Goal: Task Accomplishment & Management: Manage account settings

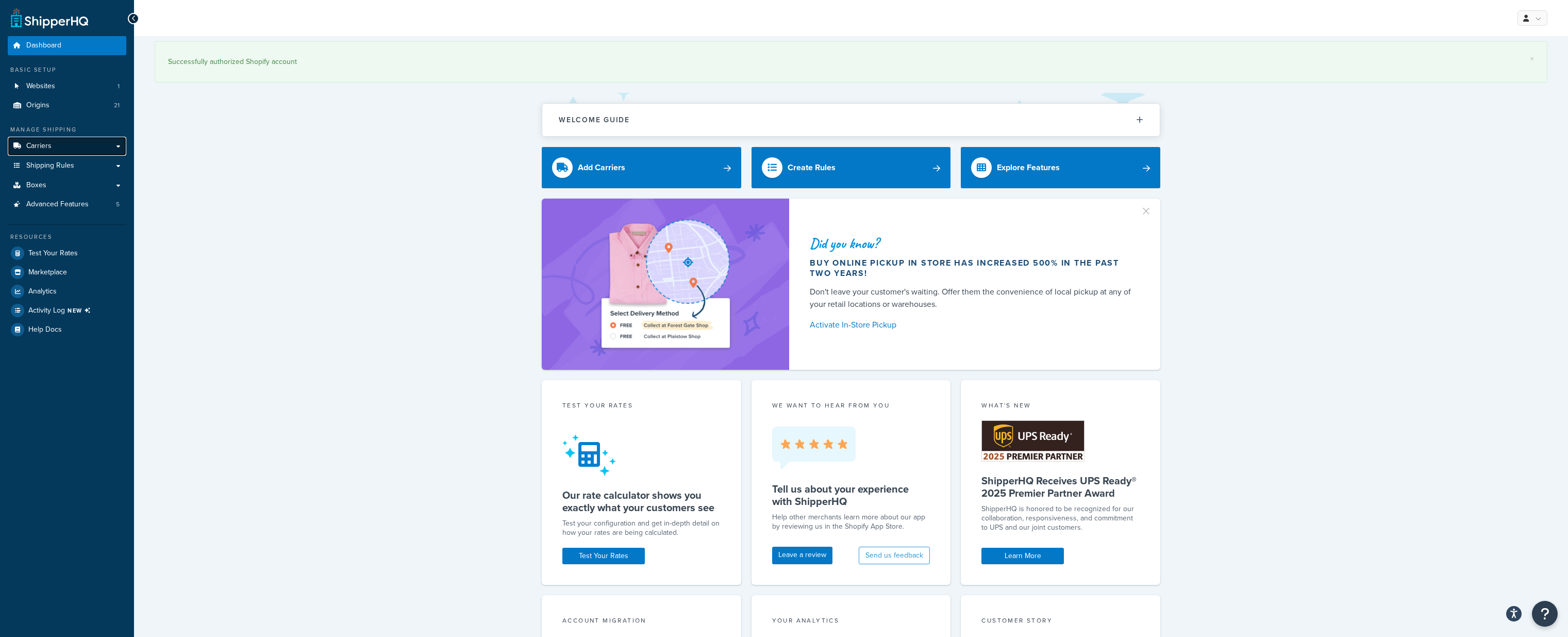
click at [48, 149] on span "Carriers" at bounding box center [38, 146] width 25 height 9
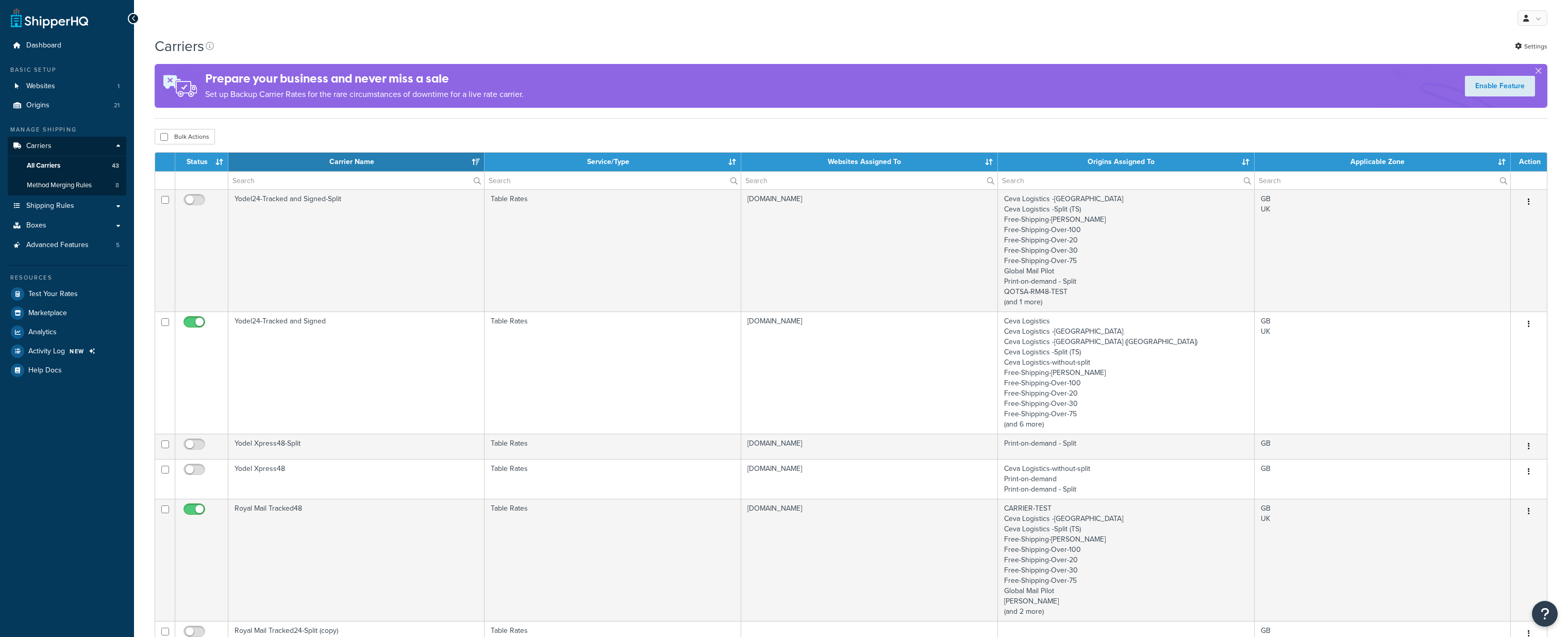
select select "15"
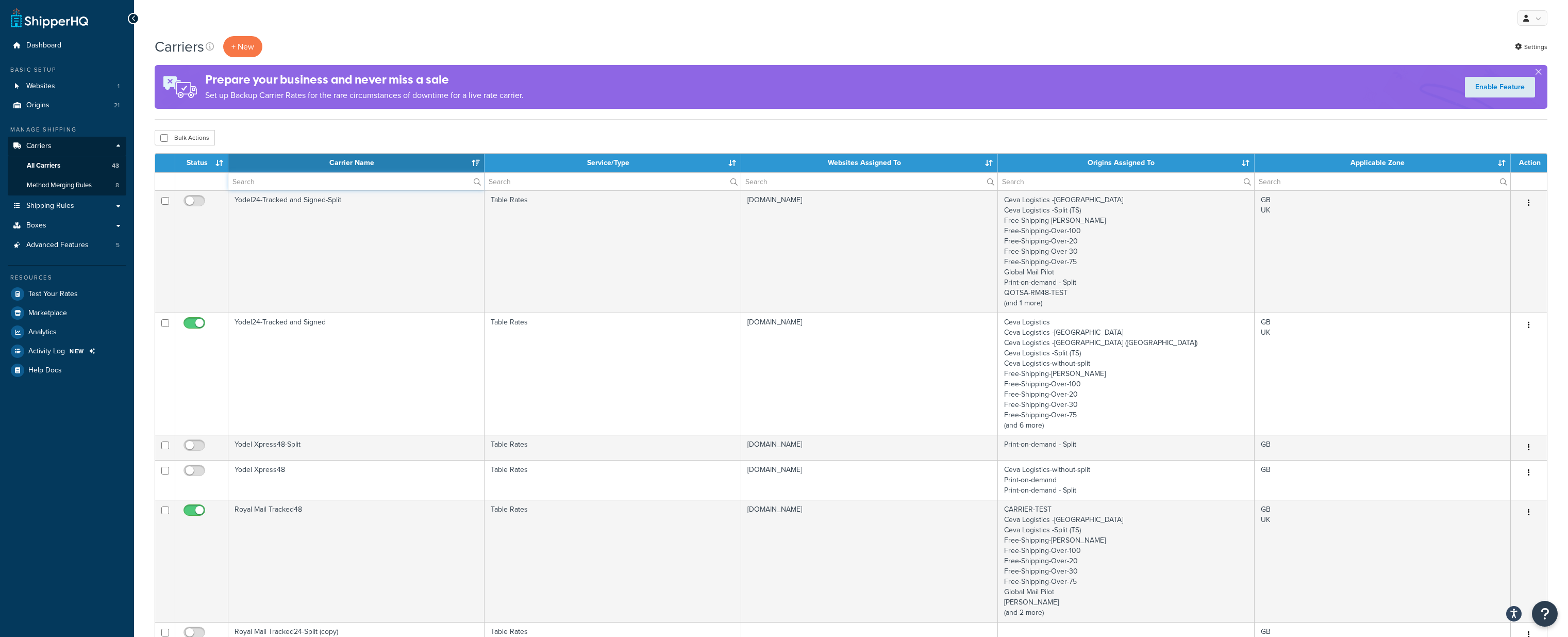
click at [331, 177] on input "text" at bounding box center [356, 181] width 256 height 18
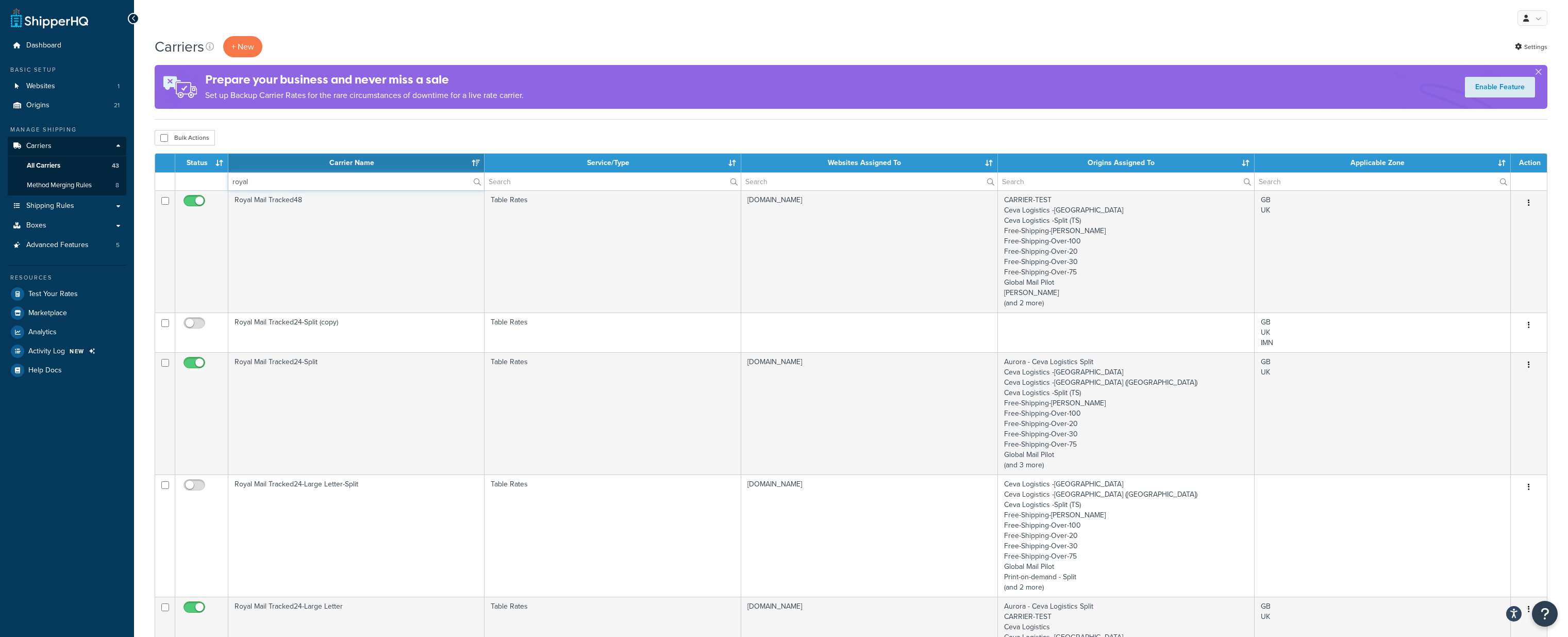
type input "royal"
click at [461, 51] on div "Carriers + New Settings" at bounding box center [851, 46] width 1393 height 21
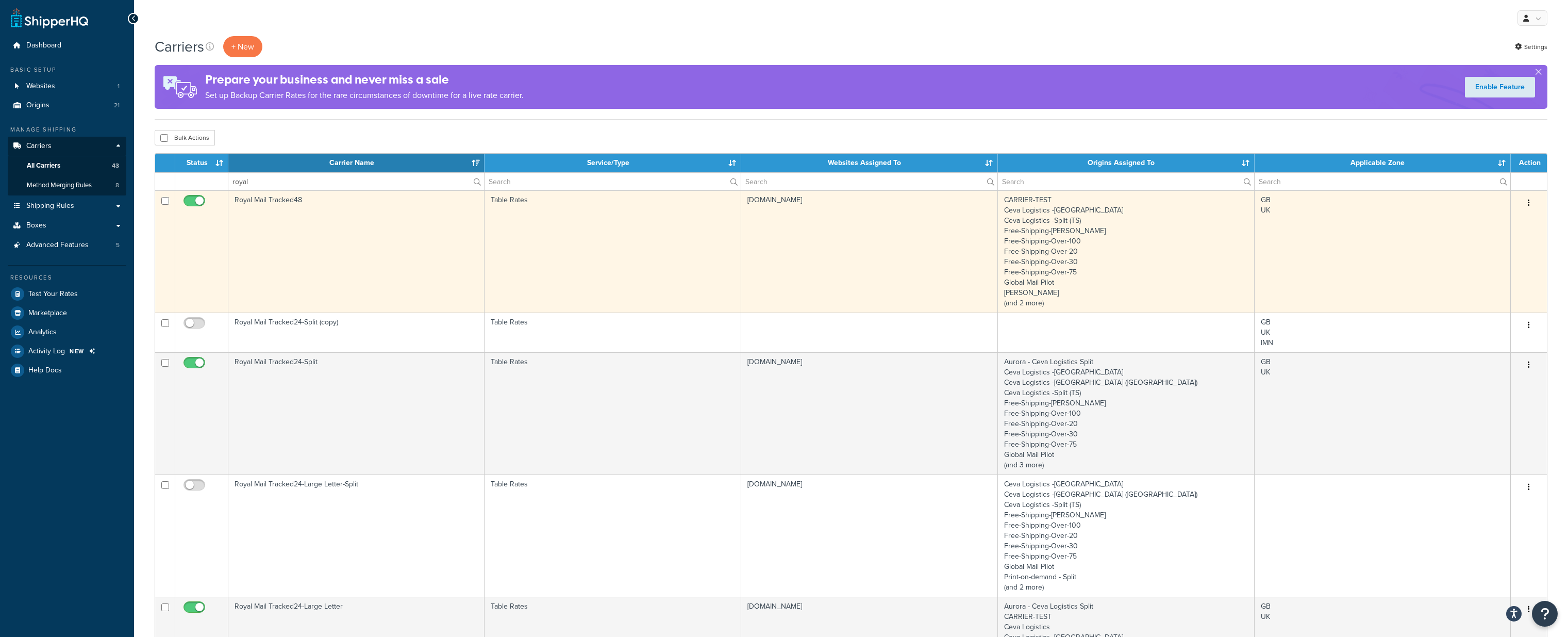
click at [365, 244] on td "Royal Mail Tracked48" at bounding box center [356, 251] width 256 height 122
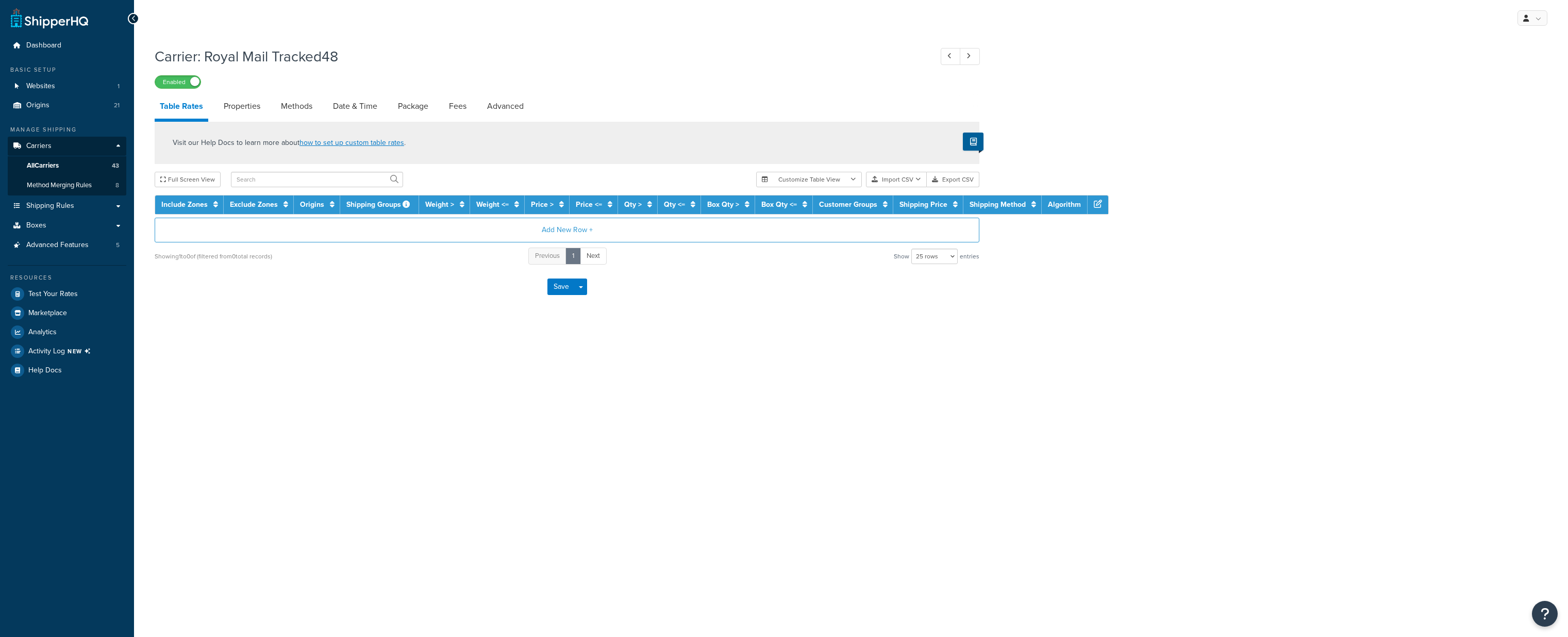
select select "25"
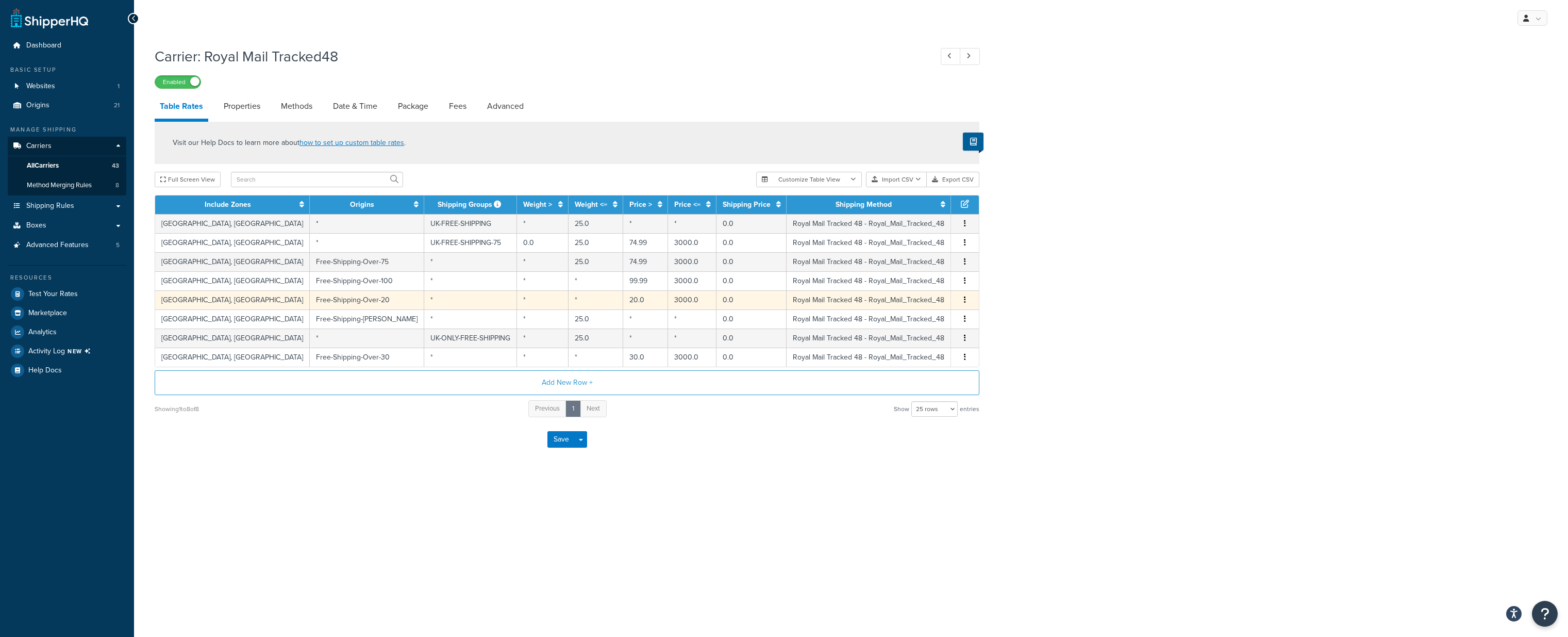
click at [310, 297] on td "Free-Shipping-Over-20" at bounding box center [367, 300] width 114 height 19
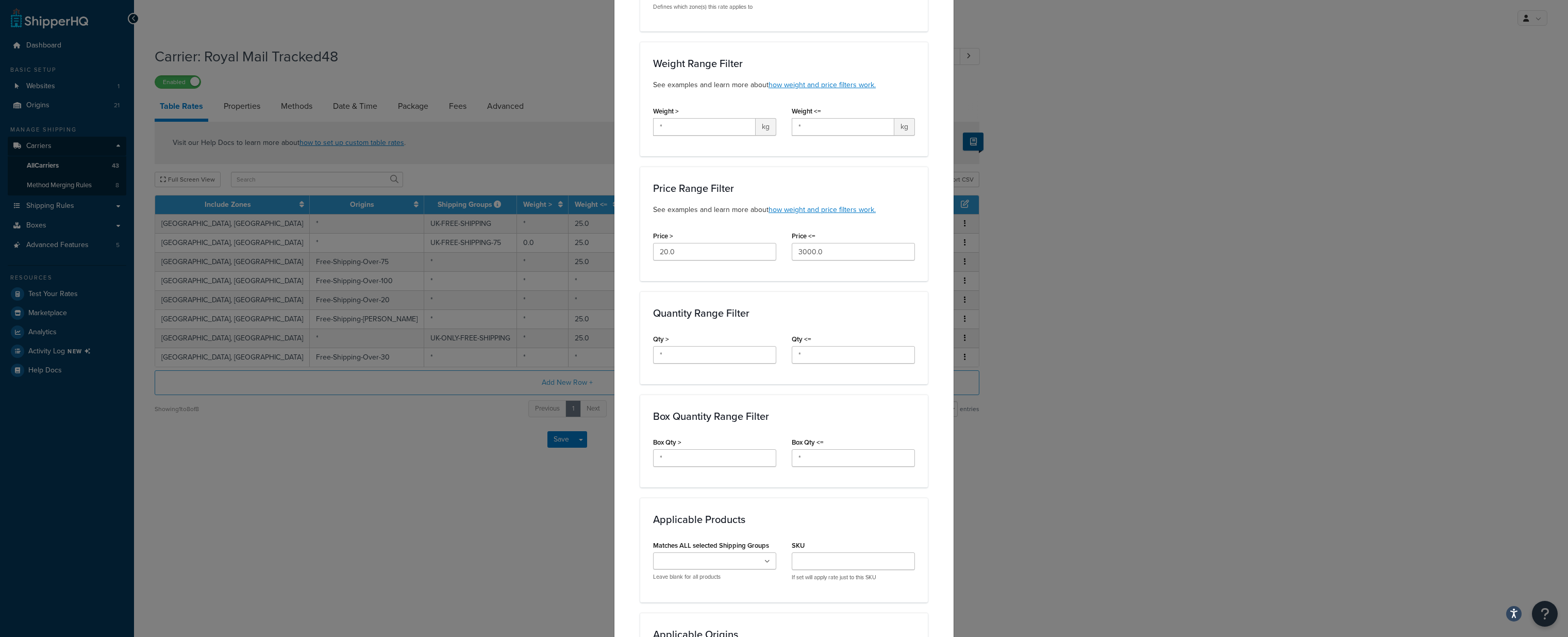
scroll to position [589, 0]
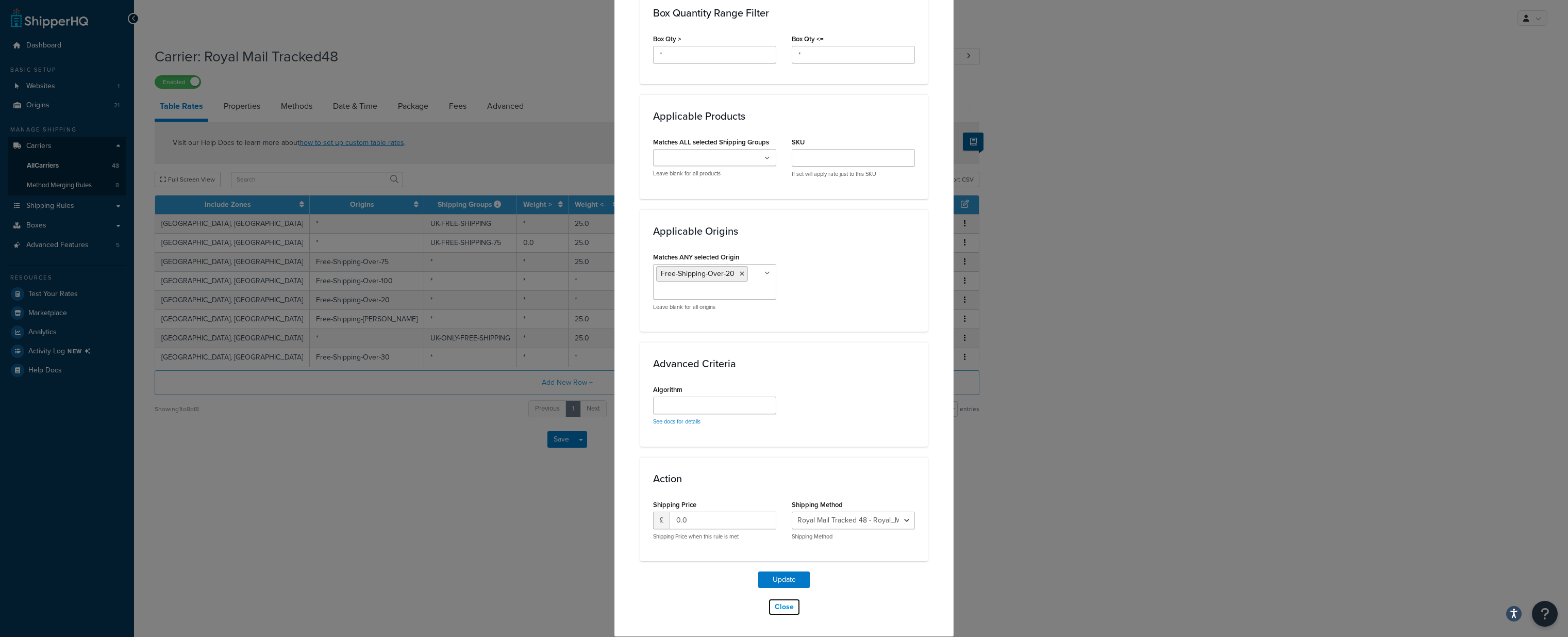
click at [782, 608] on button "Close" at bounding box center [784, 607] width 32 height 18
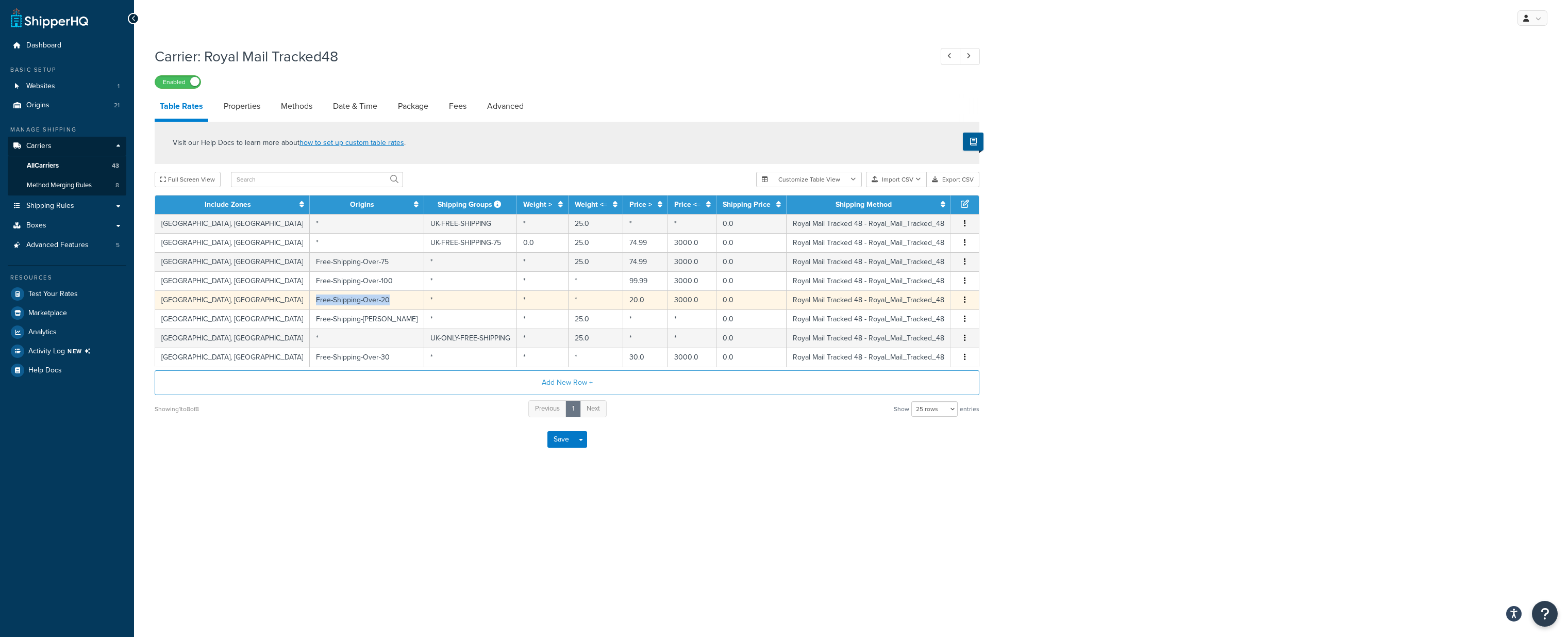
drag, startPoint x: 324, startPoint y: 300, endPoint x: 240, endPoint y: 304, distance: 84.1
click at [310, 304] on td "Free-Shipping-Over-20" at bounding box center [367, 300] width 114 height 19
copy td "Free-Shipping-Over-20"
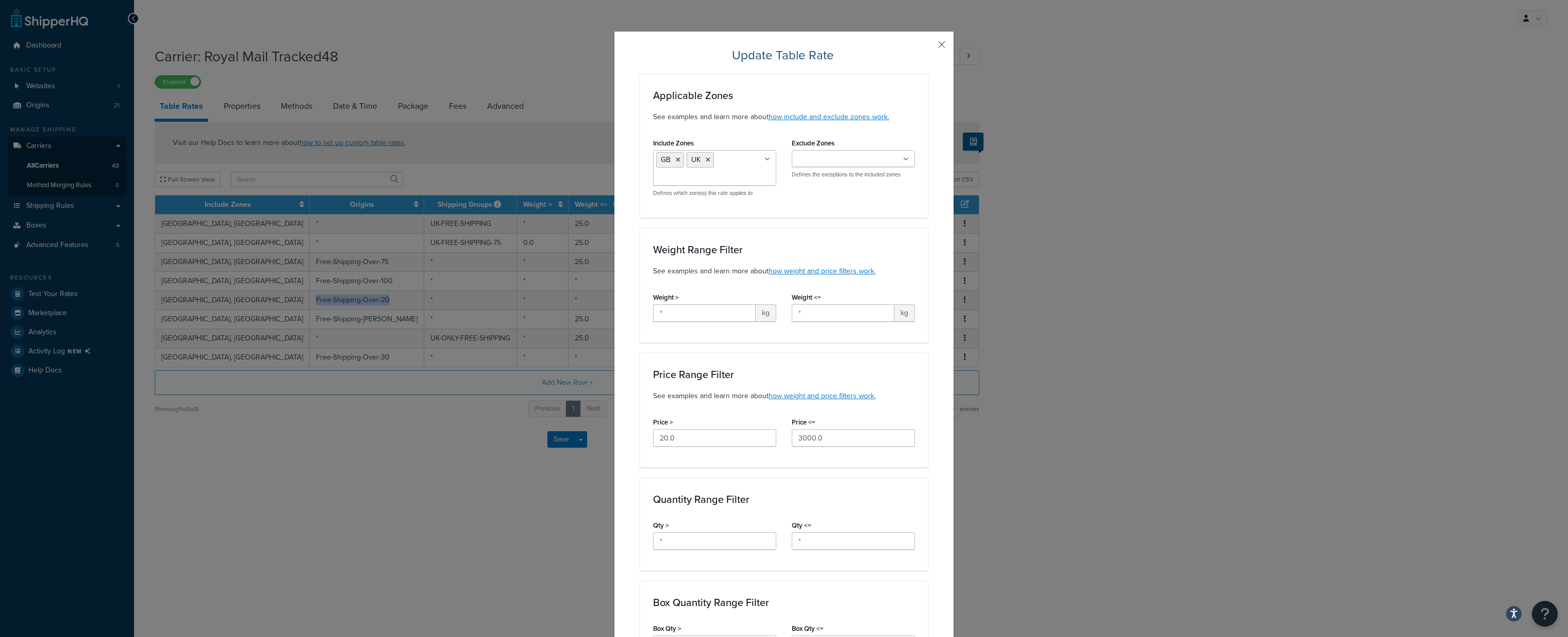
click at [928, 47] on button "button" at bounding box center [926, 48] width 2 height 2
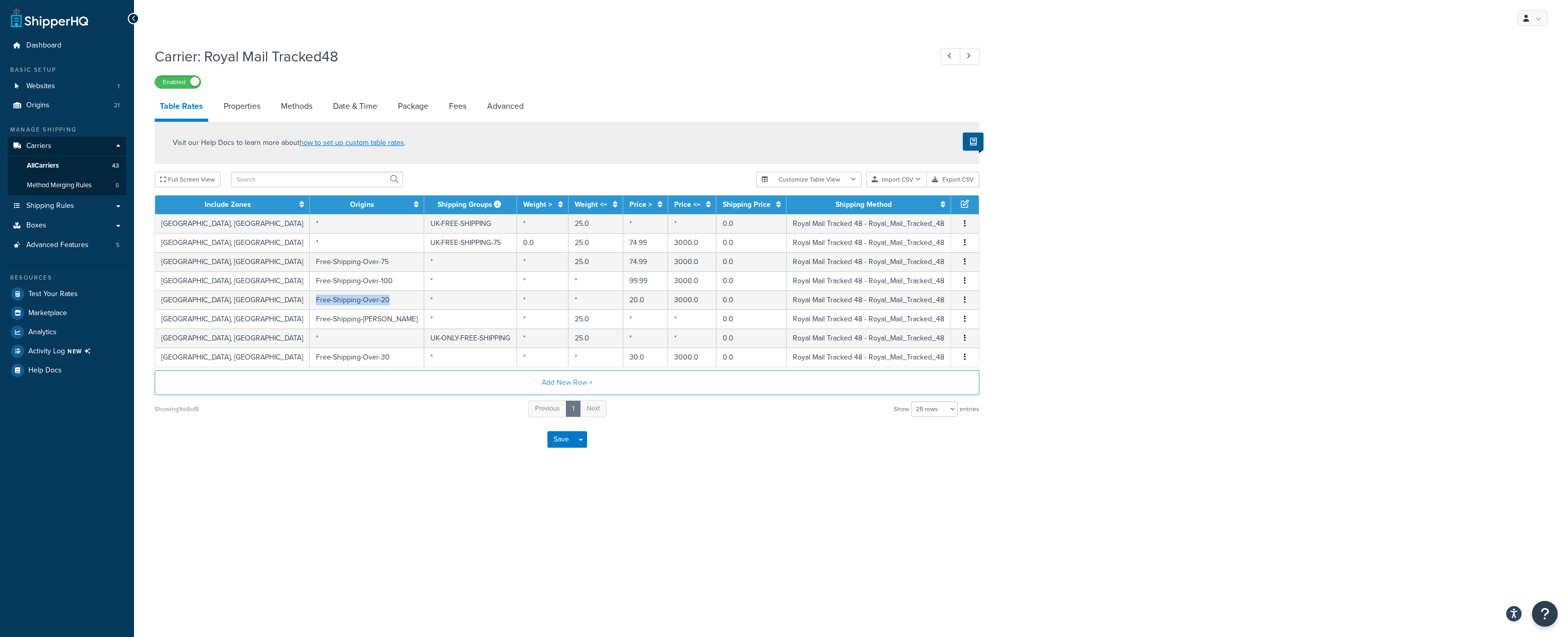
copy td "Free-Shipping-Over-20"
click at [41, 105] on span "Origins" at bounding box center [38, 105] width 23 height 9
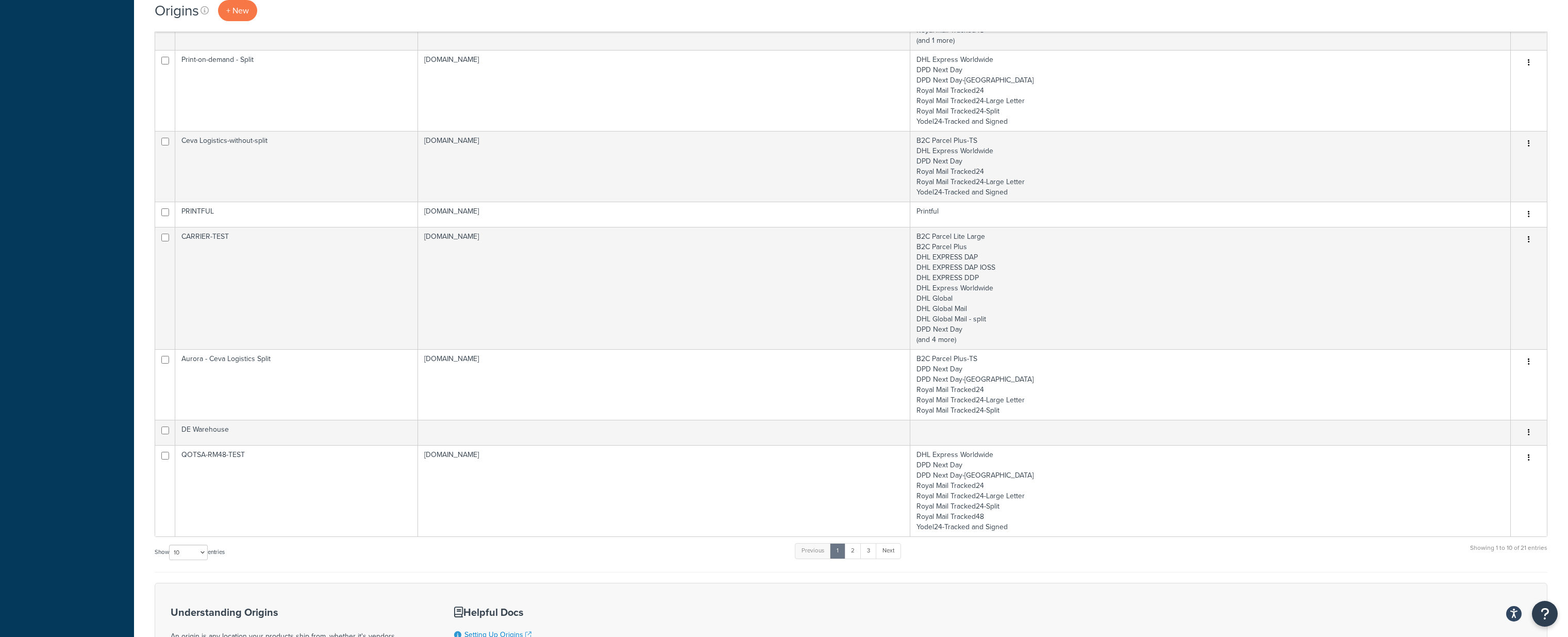
scroll to position [500, 0]
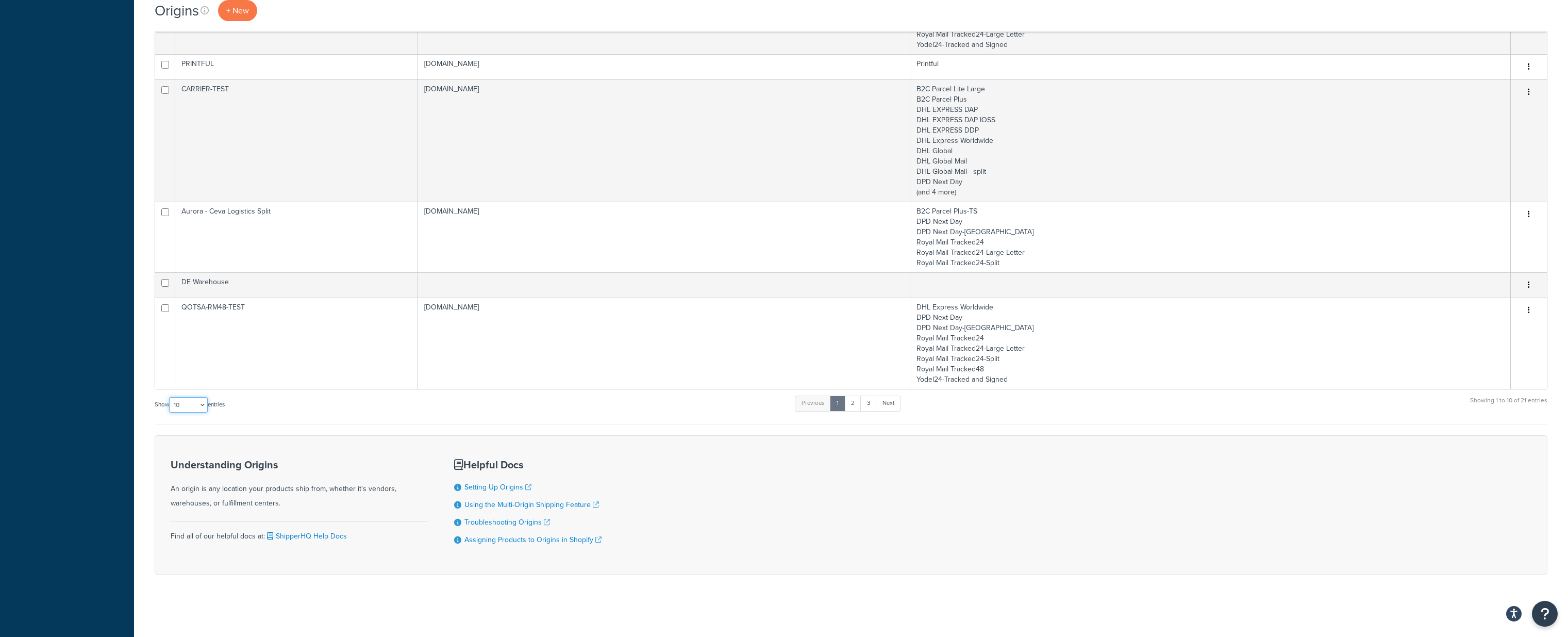
click at [190, 402] on select "10 15 25 50 100 1000" at bounding box center [189, 404] width 39 height 15
select select "100"
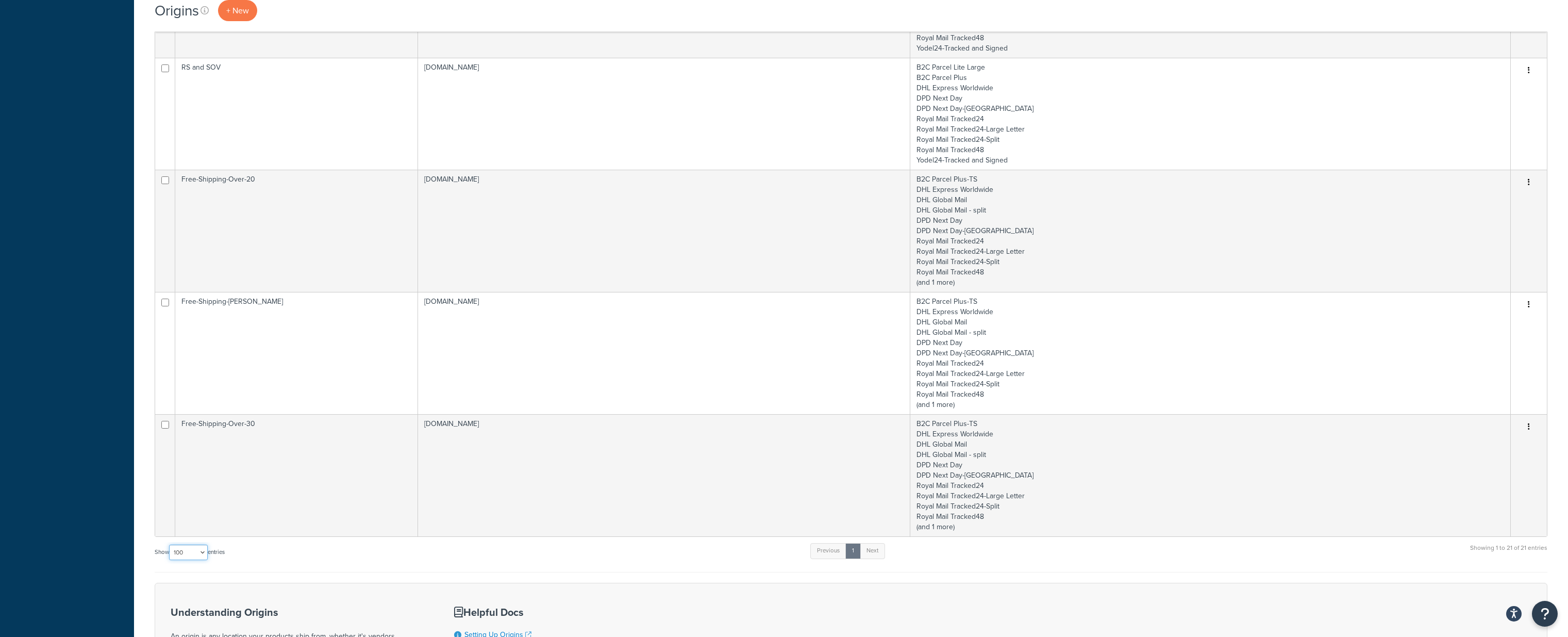
scroll to position [1720, 0]
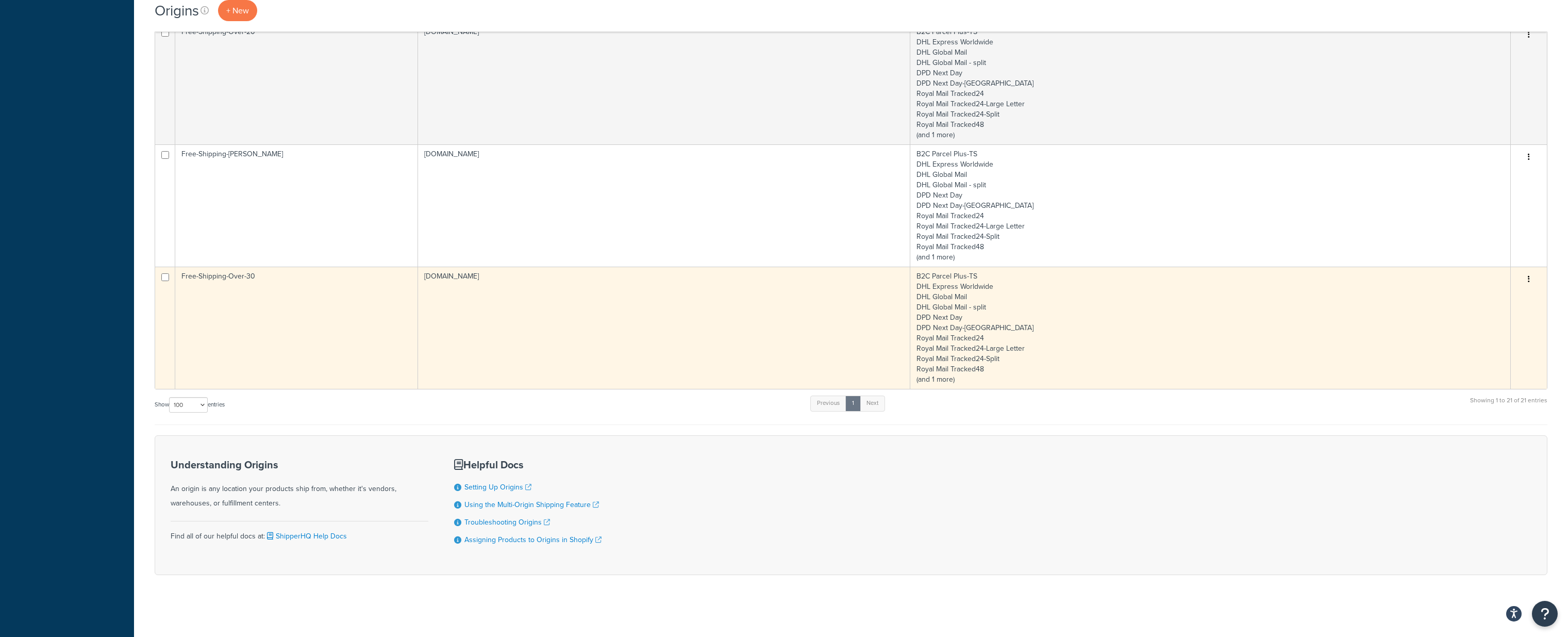
click at [1528, 276] on icon "button" at bounding box center [1528, 279] width 2 height 7
click at [1489, 318] on link "Duplicate" at bounding box center [1495, 320] width 82 height 21
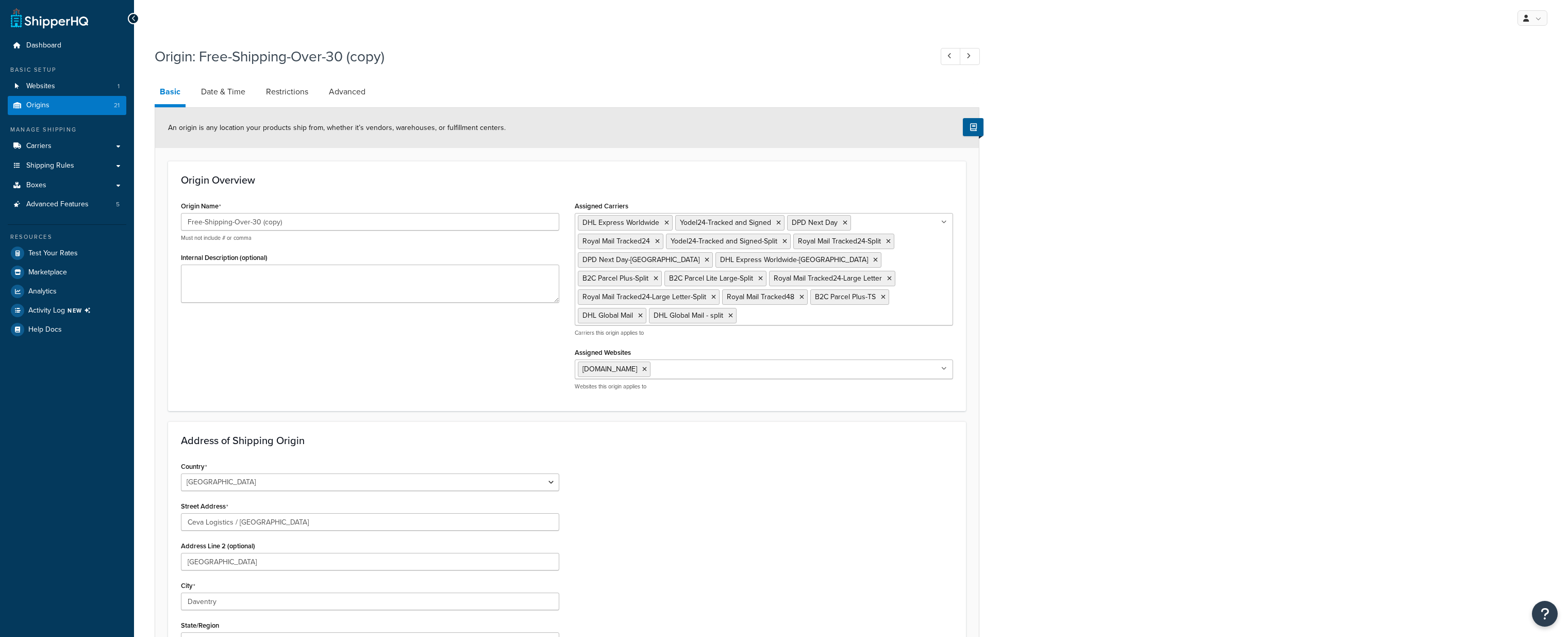
select select "1226"
click at [295, 216] on input "Free-Shipping-Over-30 (copy)" at bounding box center [370, 222] width 379 height 18
click at [295, 219] on input "Free-Shipping-Over-30 (copy)" at bounding box center [370, 222] width 379 height 18
type input "Free-Shipping-Over-50"
click at [1152, 392] on div "Origin: Free-Shipping-Over-30 (copy) Basic Date & Time Restrictions Advanced An…" at bounding box center [851, 461] width 1434 height 840
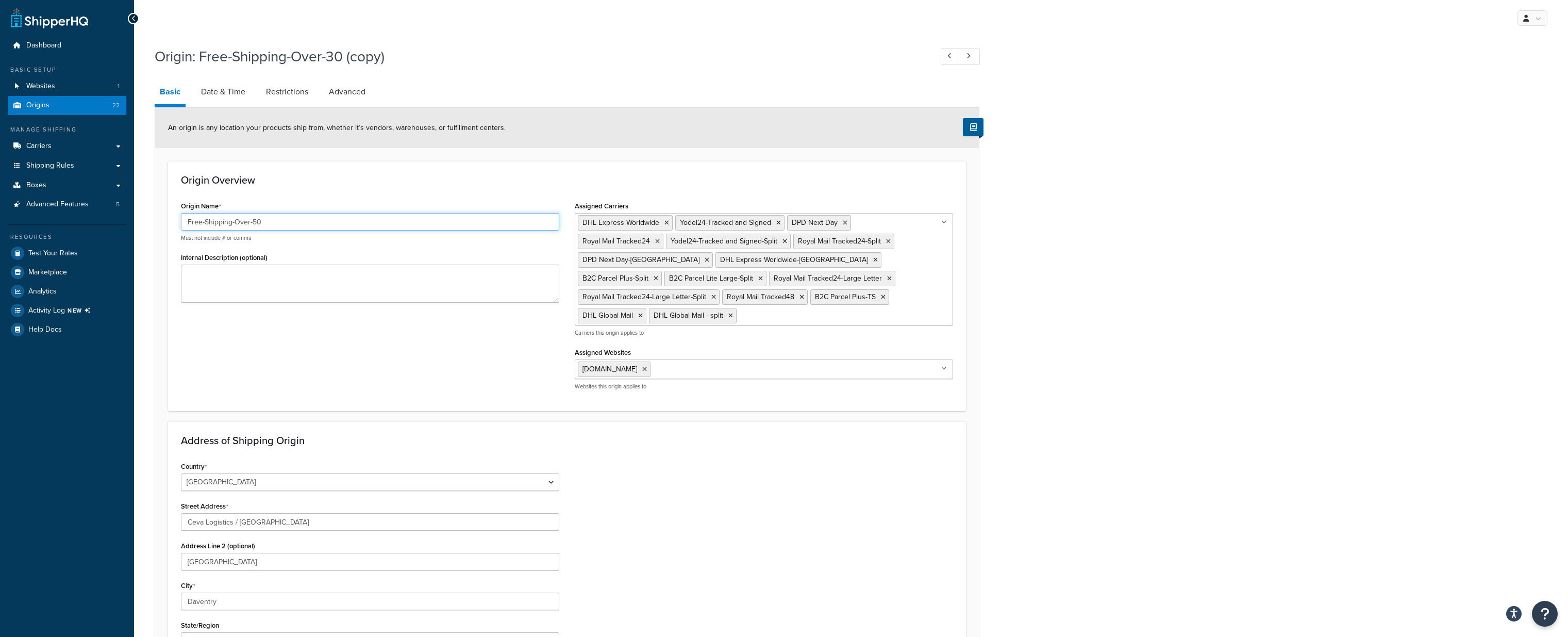
drag, startPoint x: 292, startPoint y: 221, endPoint x: 112, endPoint y: 219, distance: 180.0
click at [112, 219] on div "Dashboard Basic Setup Websites 1 Origins 22 Manage Shipping Carriers Carriers A…" at bounding box center [784, 454] width 1568 height 907
click at [1125, 259] on div "Origin: Free-Shipping-Over-30 (copy) Basic Date & Time Restrictions Advanced An…" at bounding box center [851, 461] width 1434 height 840
click at [231, 93] on link "Date & Time" at bounding box center [223, 91] width 55 height 25
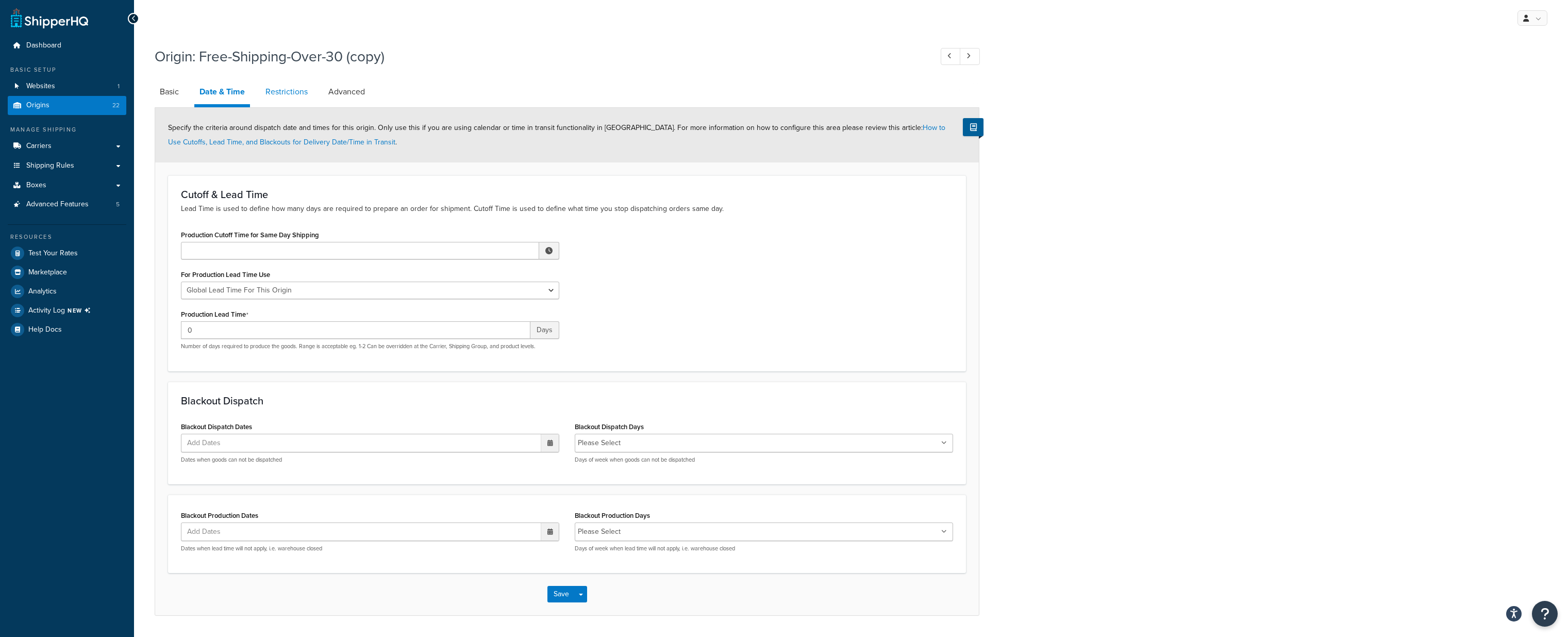
click at [282, 90] on link "Restrictions" at bounding box center [287, 91] width 52 height 25
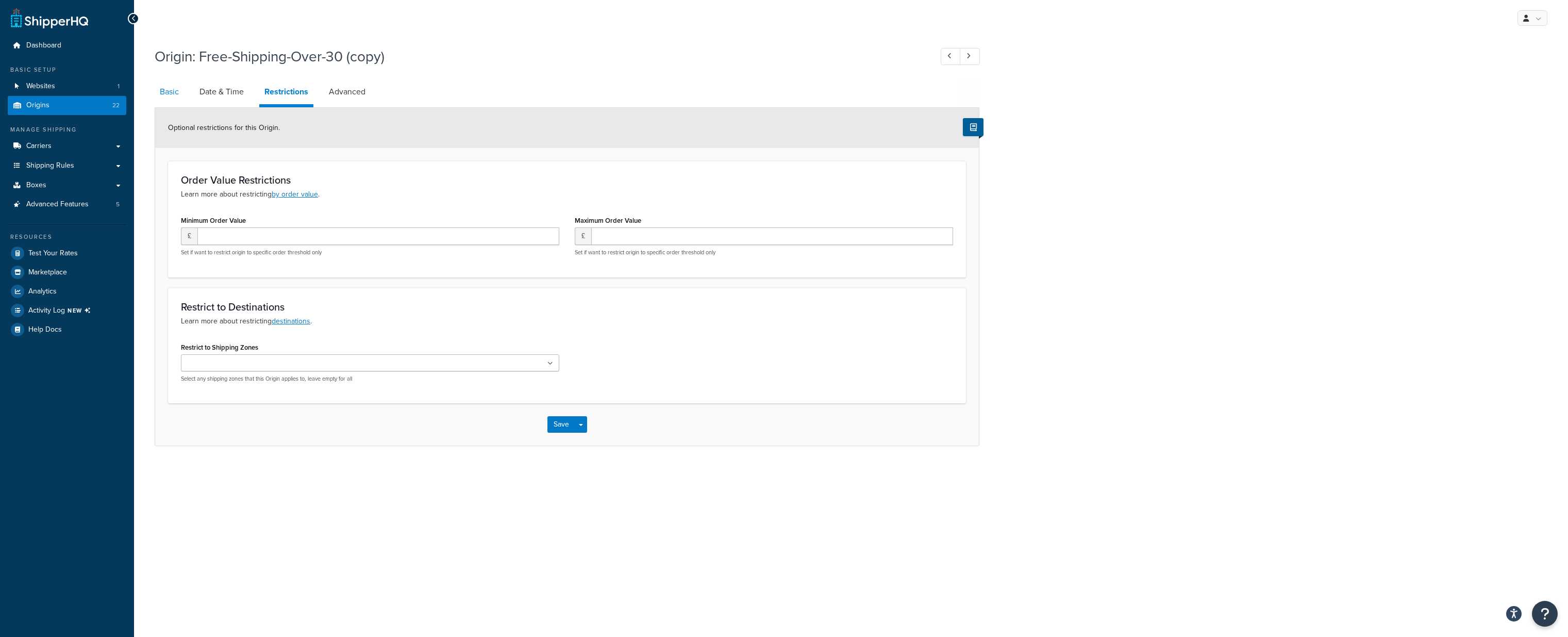
click at [177, 93] on link "Basic" at bounding box center [169, 91] width 29 height 25
select select "1226"
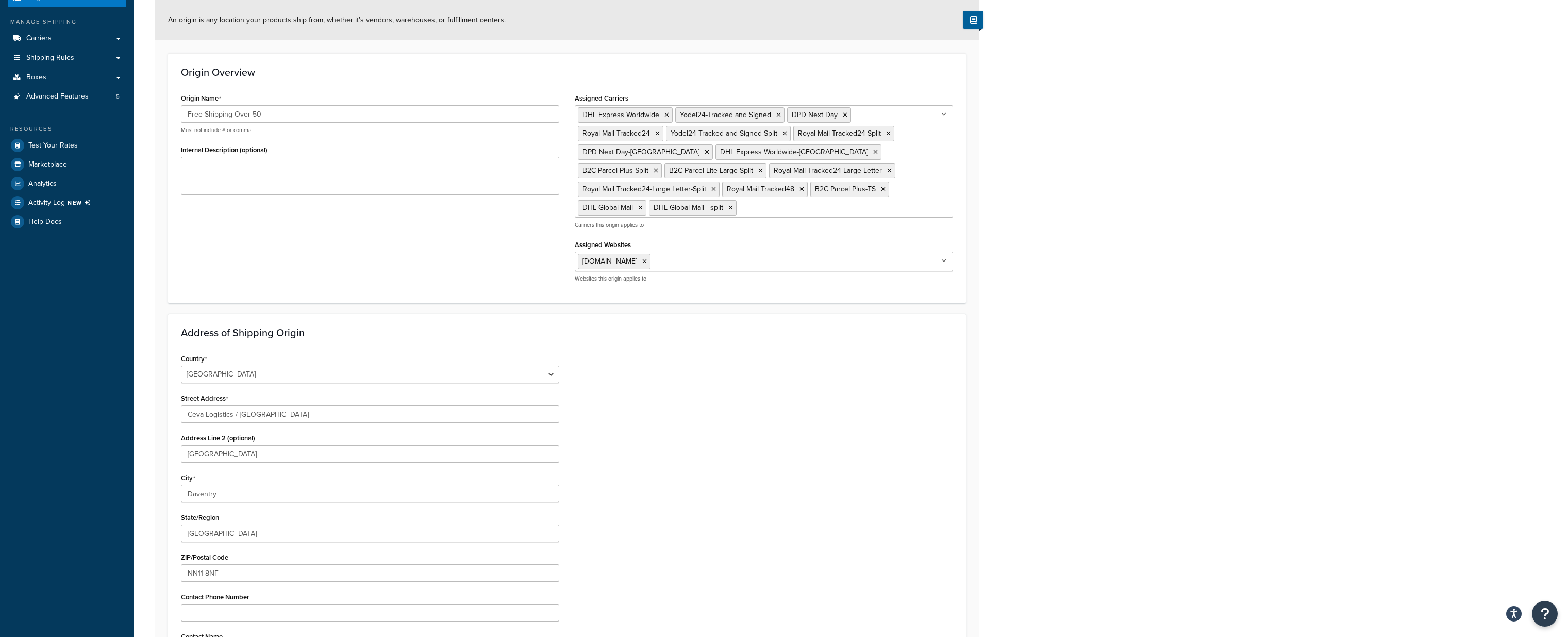
scroll to position [270, 0]
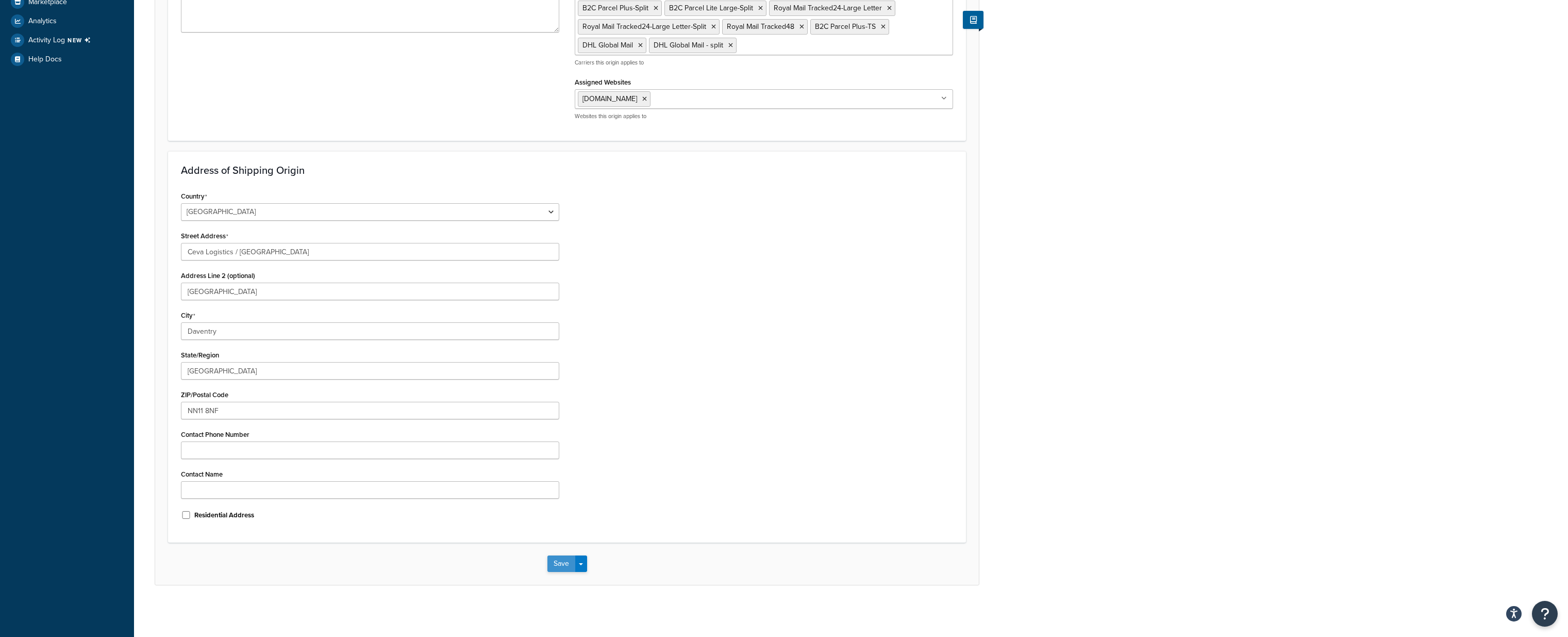
click at [554, 565] on button "Save" at bounding box center [561, 563] width 28 height 16
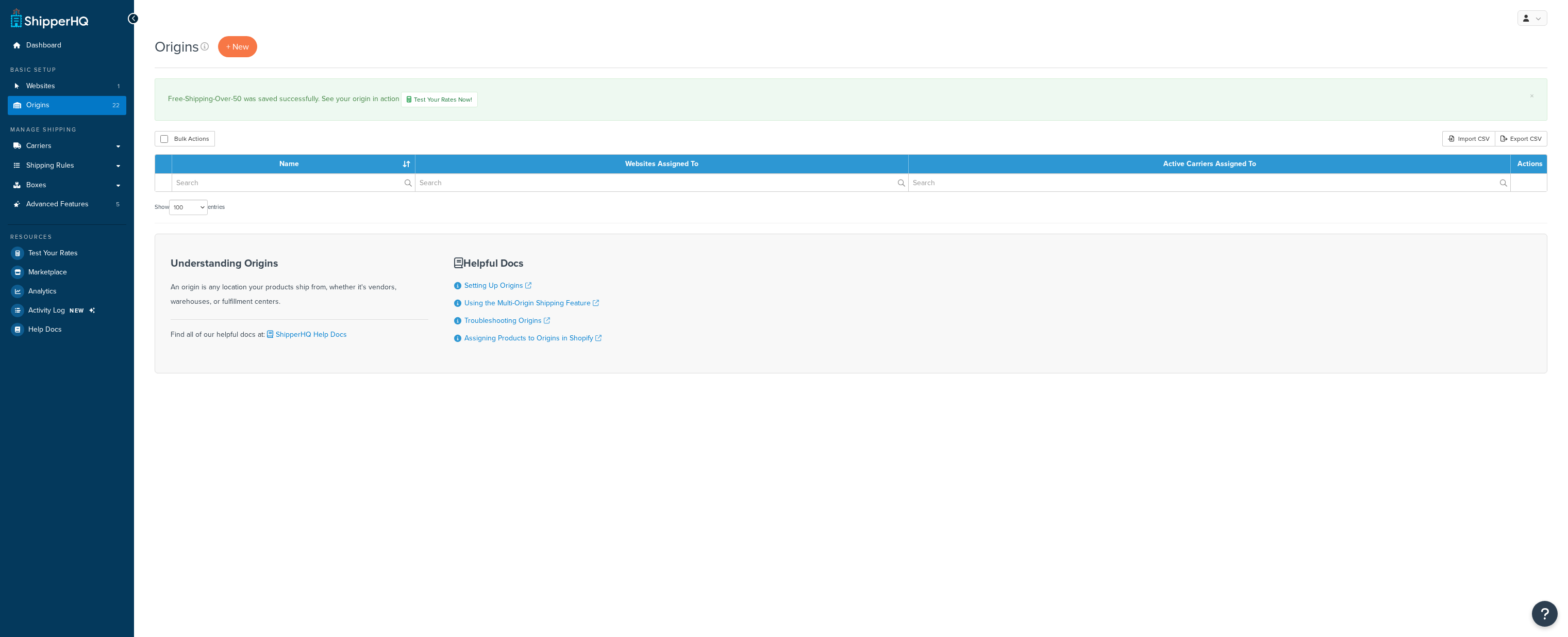
select select "100"
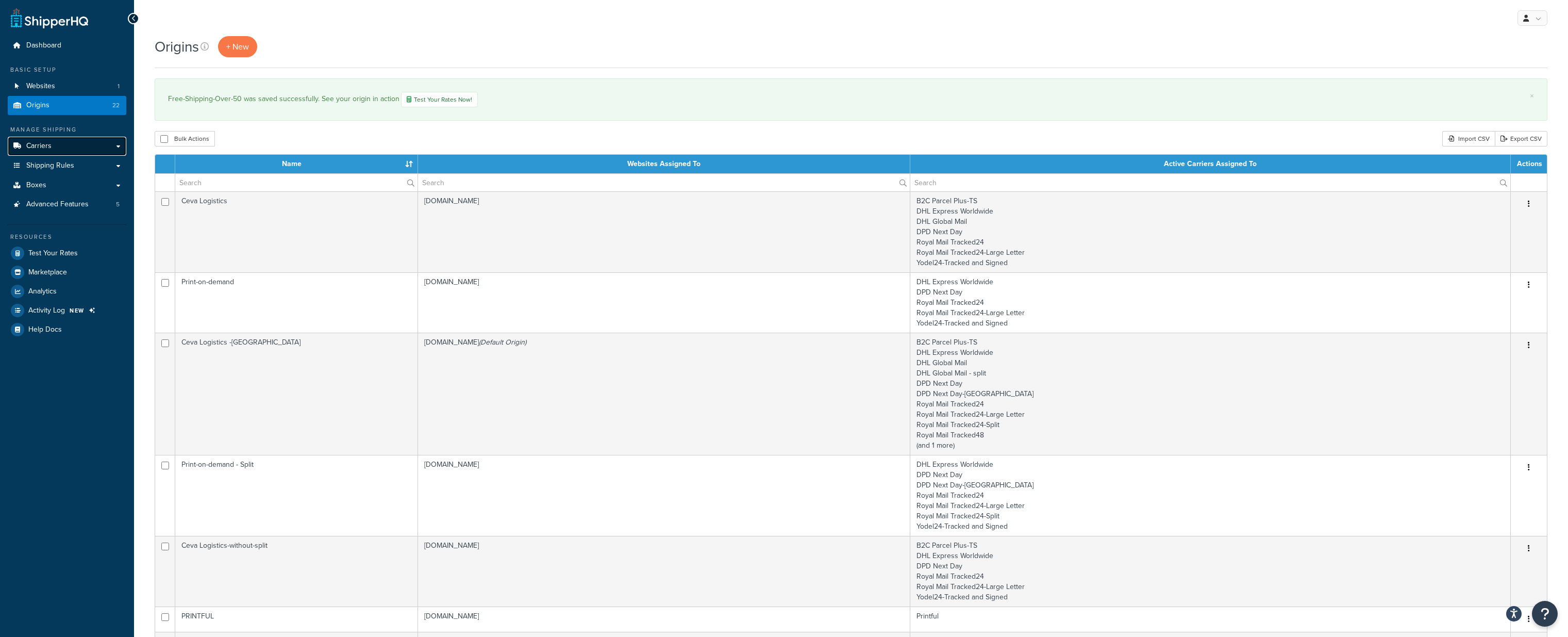
click at [41, 139] on link "Carriers" at bounding box center [67, 146] width 119 height 19
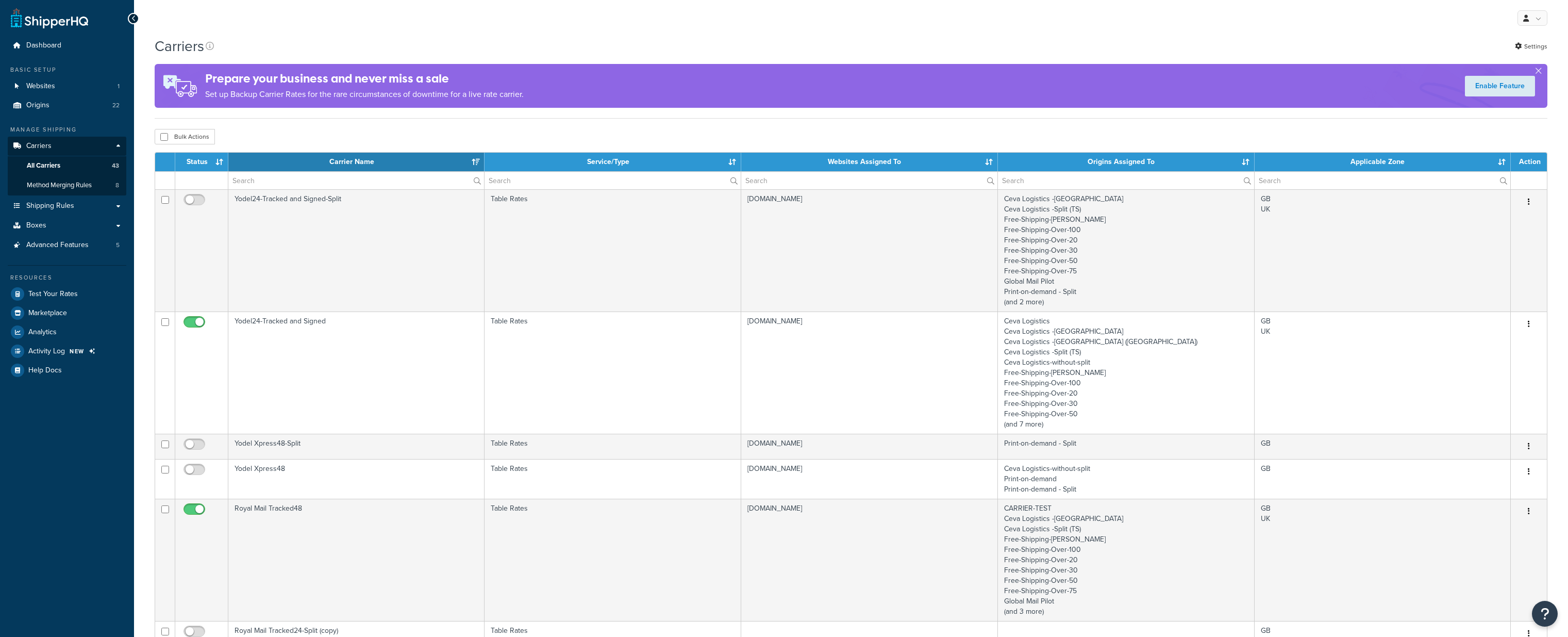
select select "15"
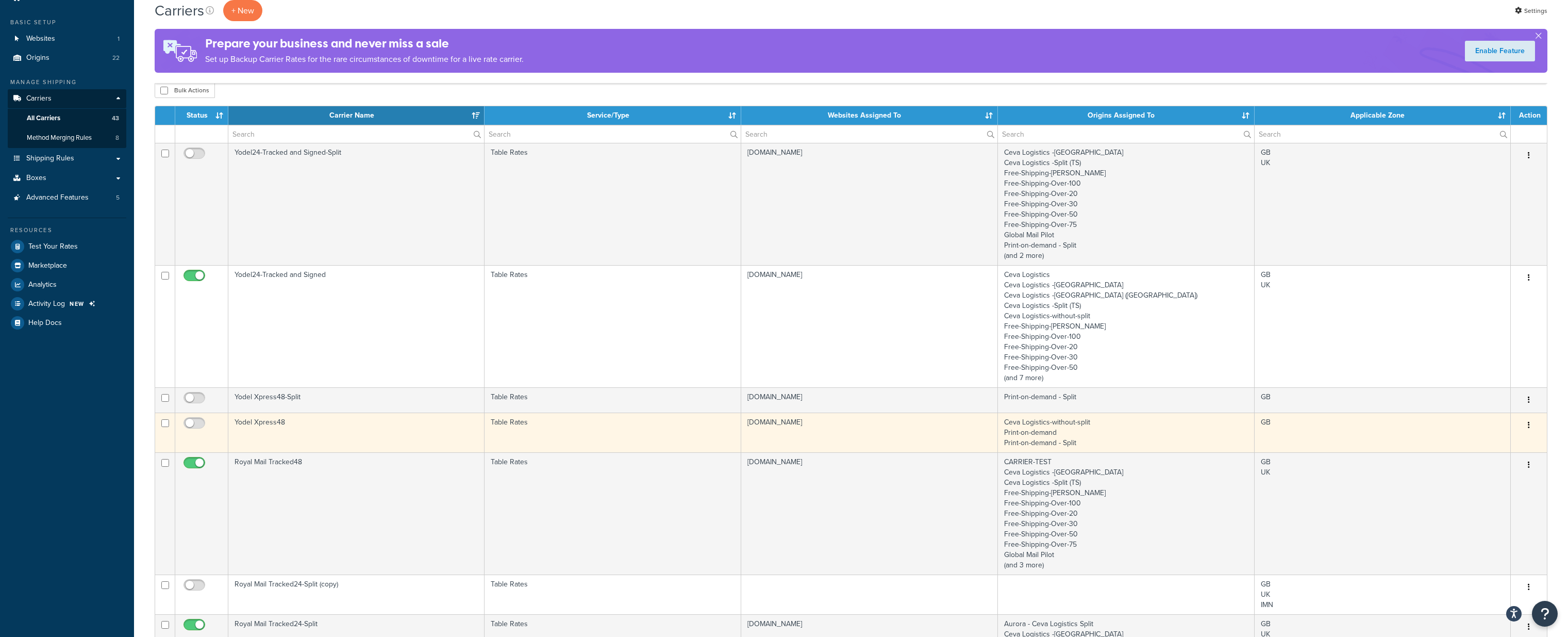
scroll to position [56, 0]
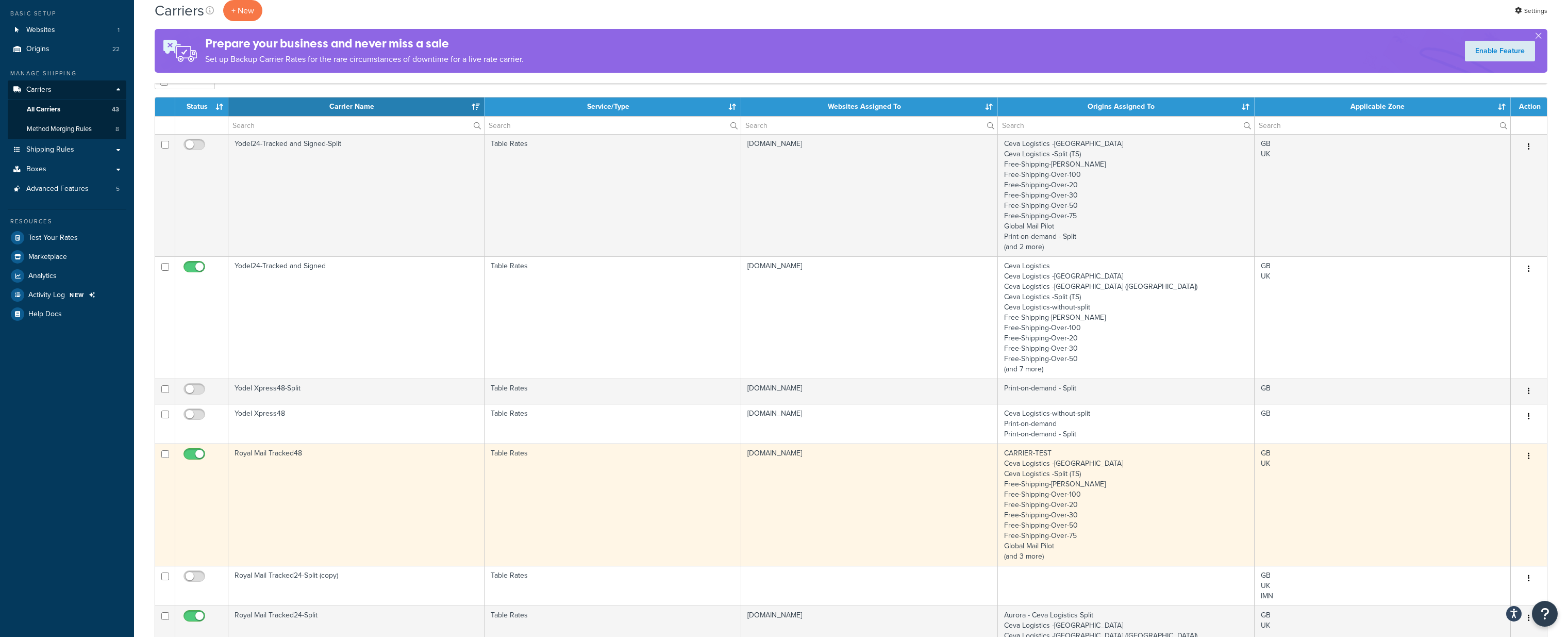
click at [305, 471] on td "Royal Mail Tracked48" at bounding box center [356, 504] width 256 height 122
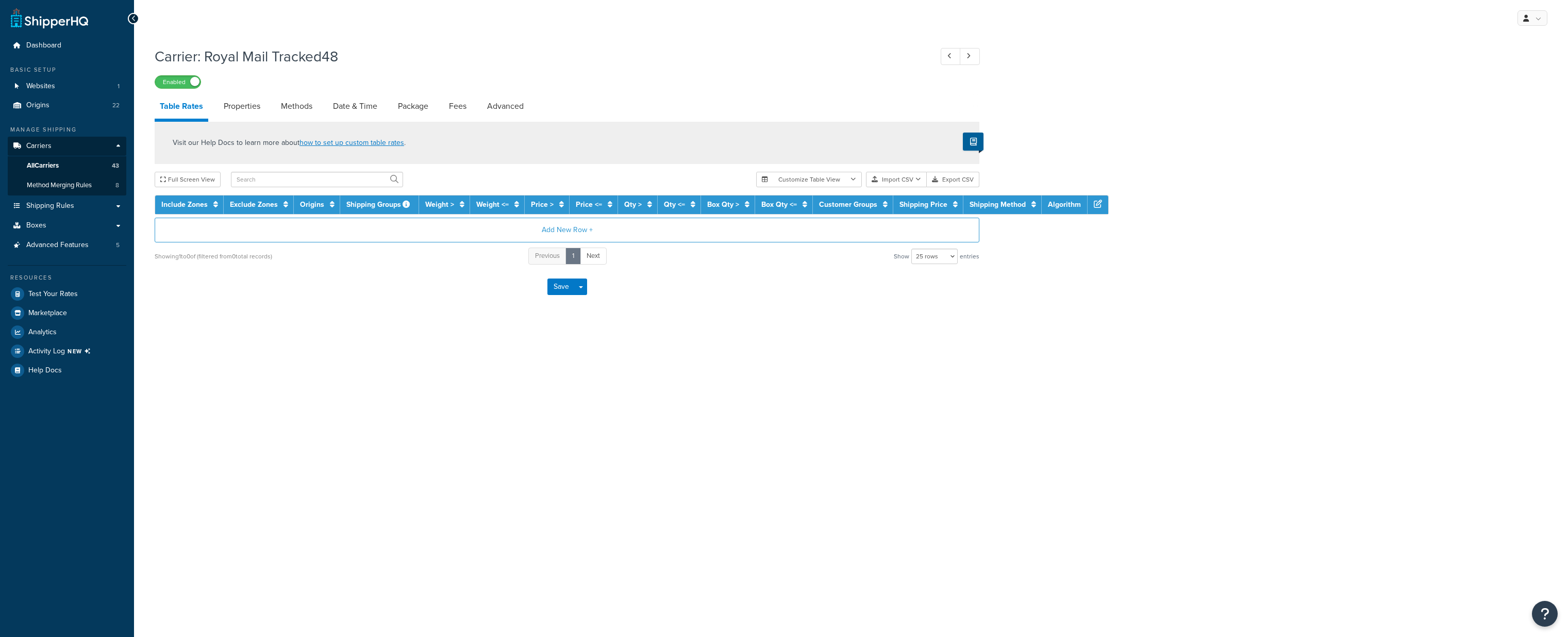
select select "25"
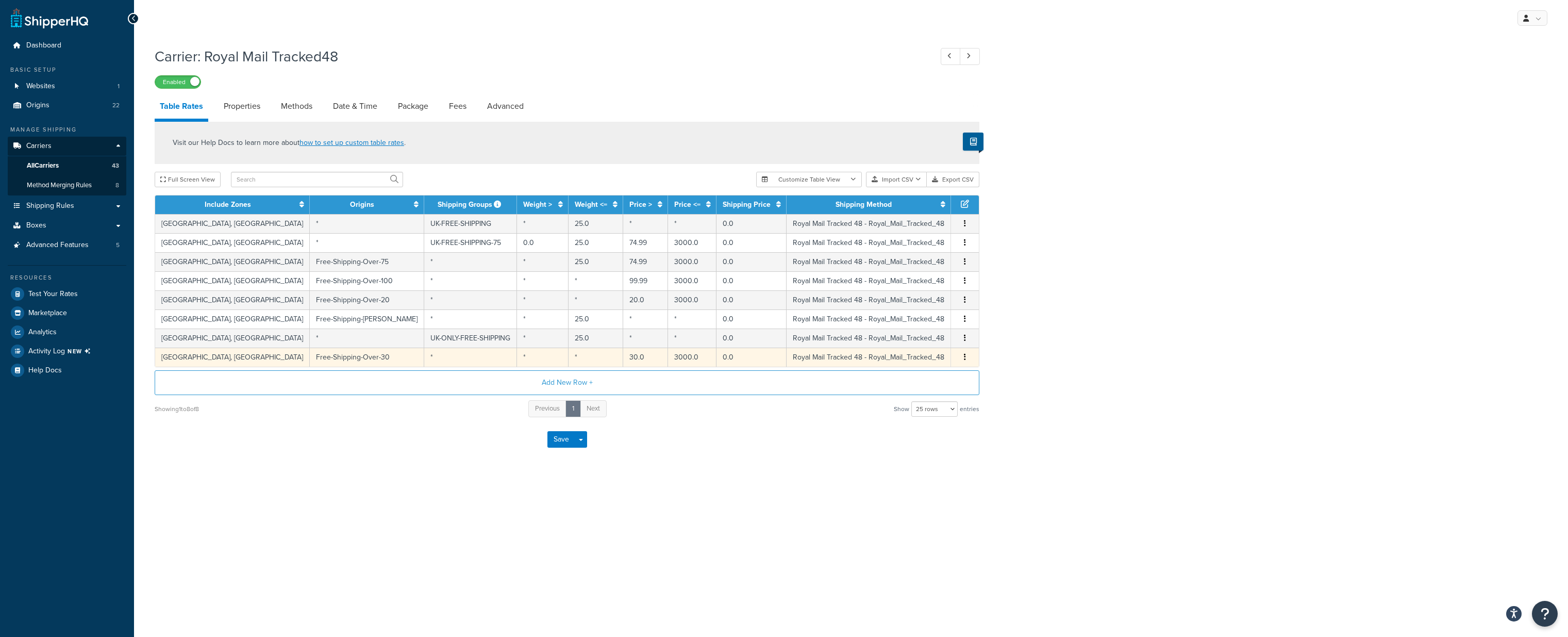
click at [964, 355] on icon "button" at bounding box center [965, 357] width 2 height 7
click at [920, 355] on div "Duplicate" at bounding box center [912, 357] width 73 height 21
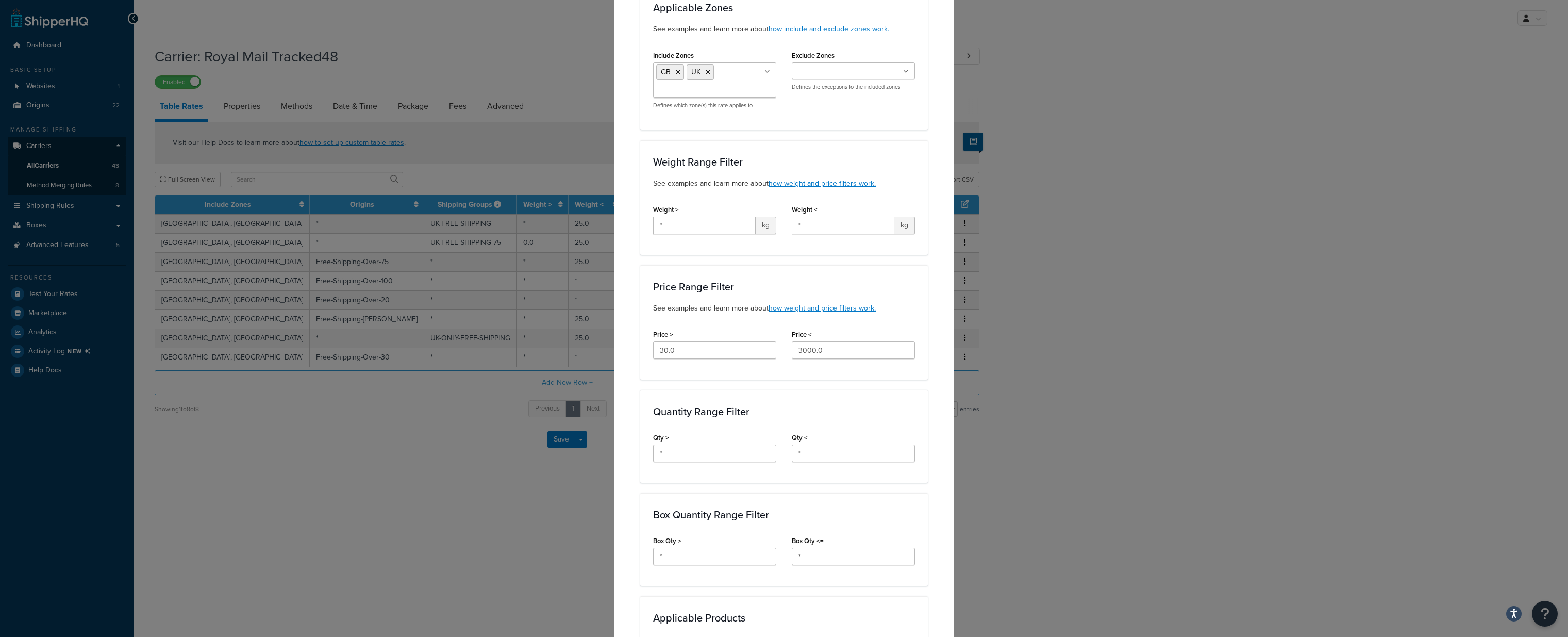
scroll to position [133, 0]
drag, startPoint x: 685, startPoint y: 342, endPoint x: 617, endPoint y: 342, distance: 68.0
click at [617, 342] on div "Create Table Rate Define your own rates according to any combination of destina…" at bounding box center [784, 515] width 340 height 1236
click at [731, 361] on div "Price > 50" at bounding box center [715, 341] width 139 height 40
click at [697, 347] on input "50" at bounding box center [715, 345] width 123 height 18
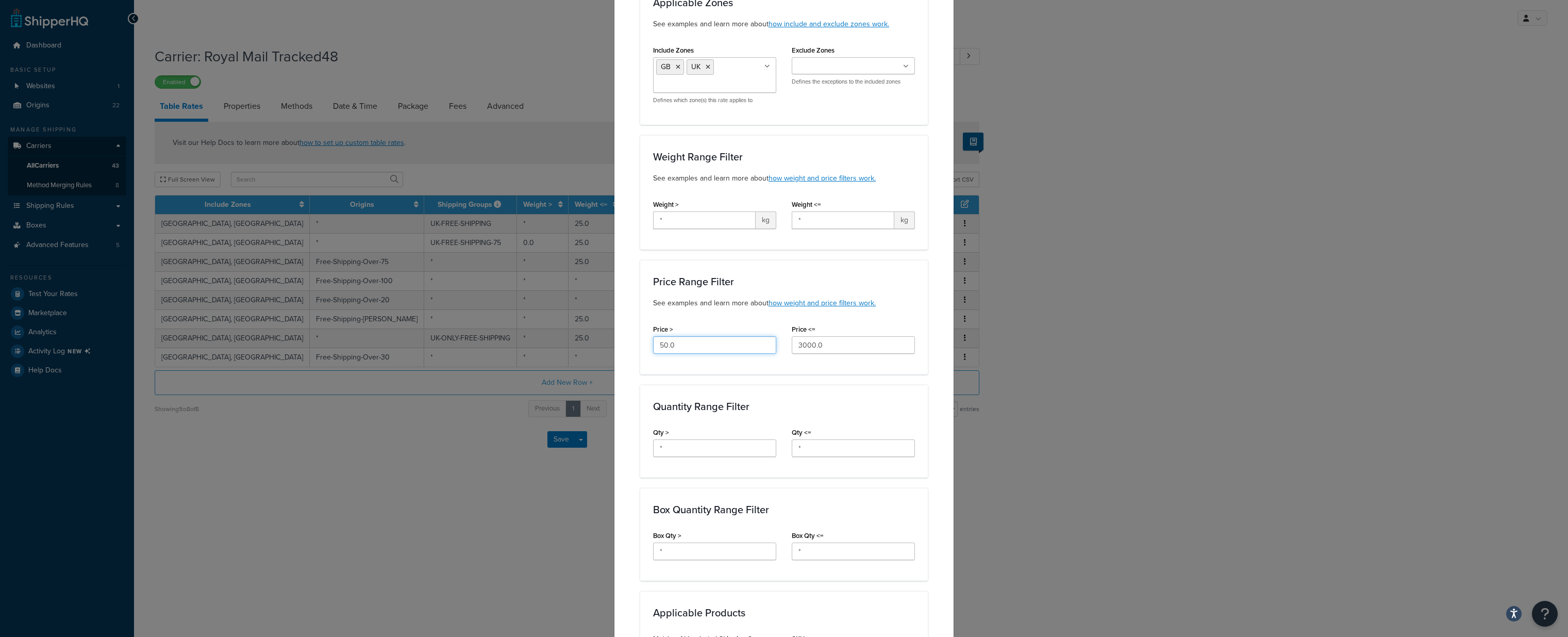
type input "50.0"
click at [766, 376] on div "Applicable Zones See examples and learn more about how include and exclude zone…" at bounding box center [784, 519] width 288 height 1077
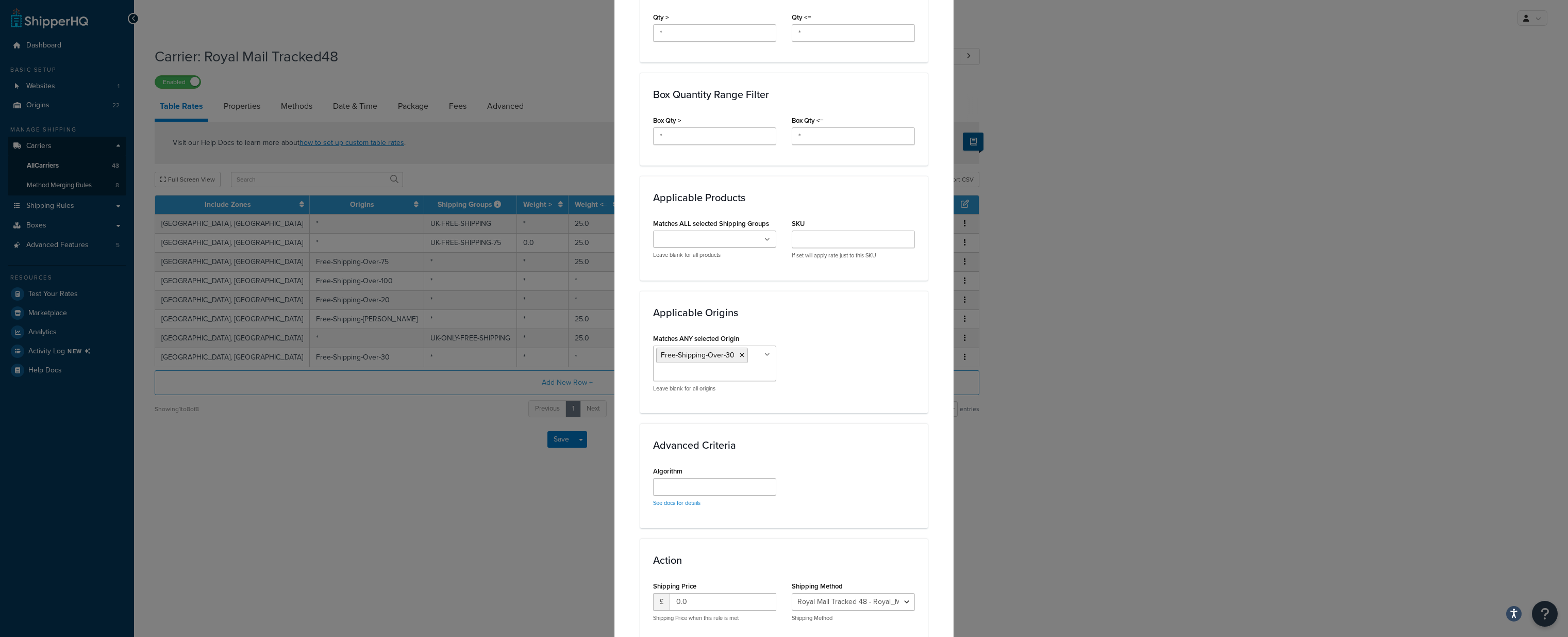
scroll to position [554, 0]
click at [740, 348] on icon at bounding box center [742, 350] width 5 height 6
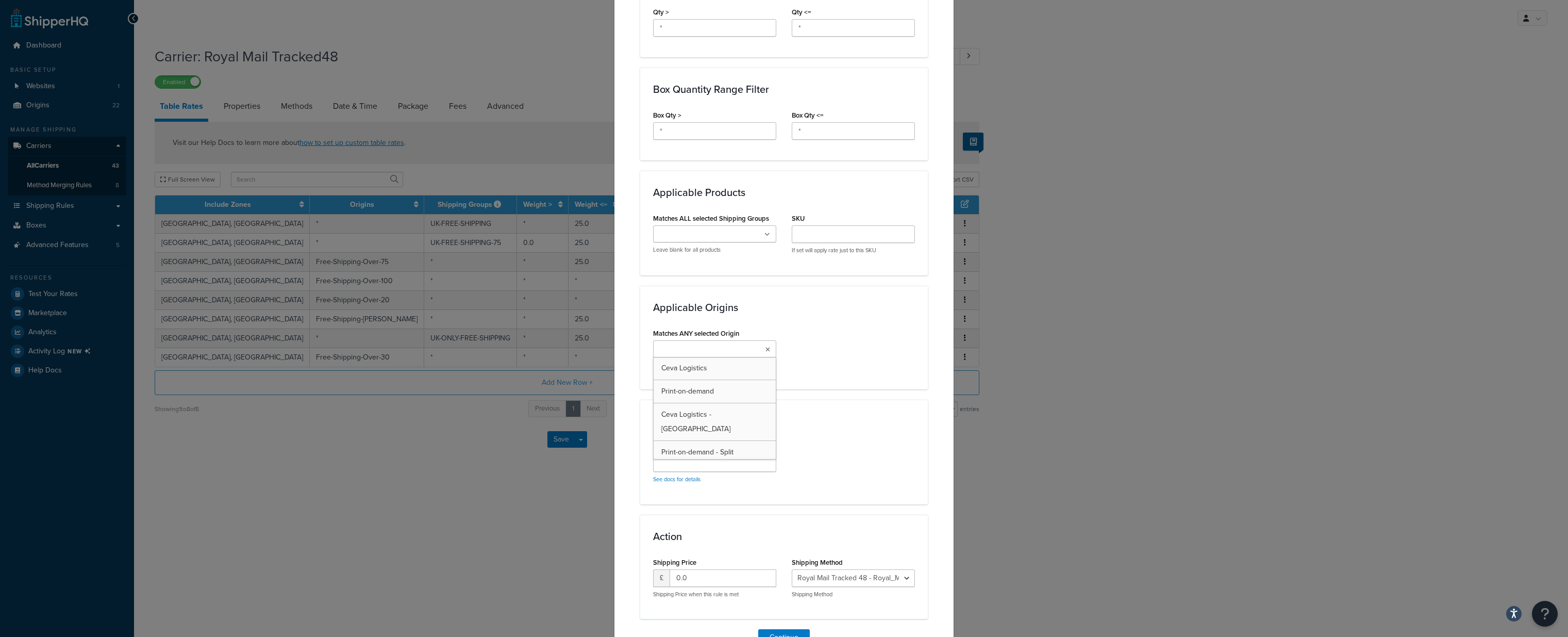
click at [685, 345] on input "Matches ANY selected Origin" at bounding box center [702, 350] width 91 height 12
type input "free"
click at [887, 365] on div "Matches ANY selected Origin Free-Shipping-Over-50 Ceva Logistics Print-on-deman…" at bounding box center [784, 360] width 278 height 69
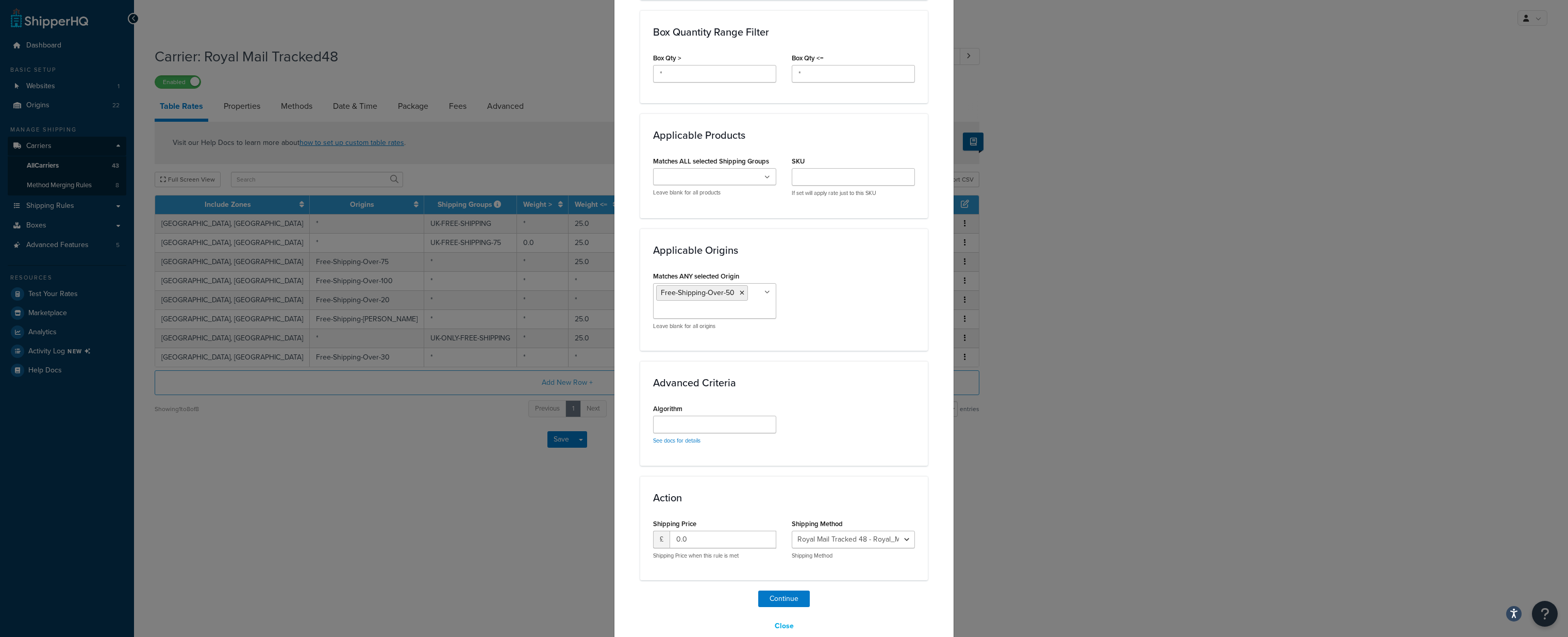
scroll to position [630, 0]
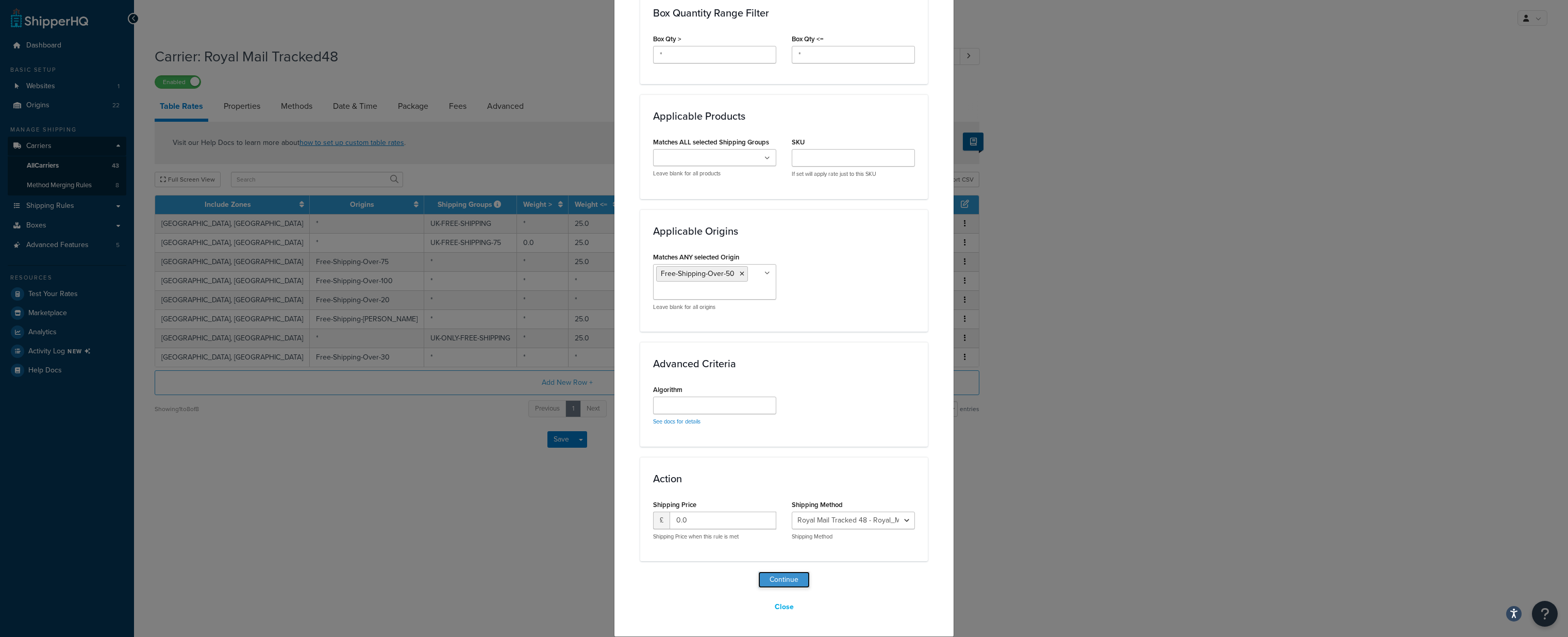
click at [782, 579] on button "Continue" at bounding box center [784, 579] width 52 height 16
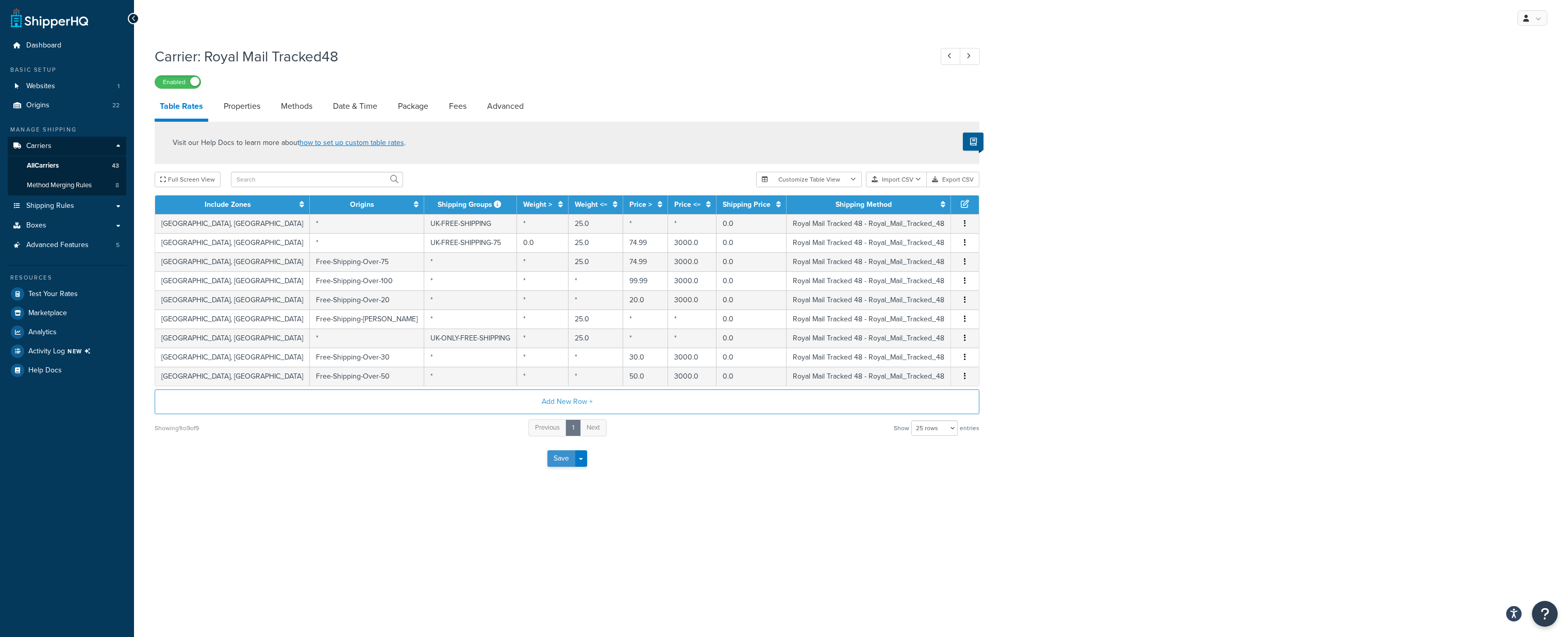
click at [556, 457] on button "Save" at bounding box center [561, 458] width 28 height 16
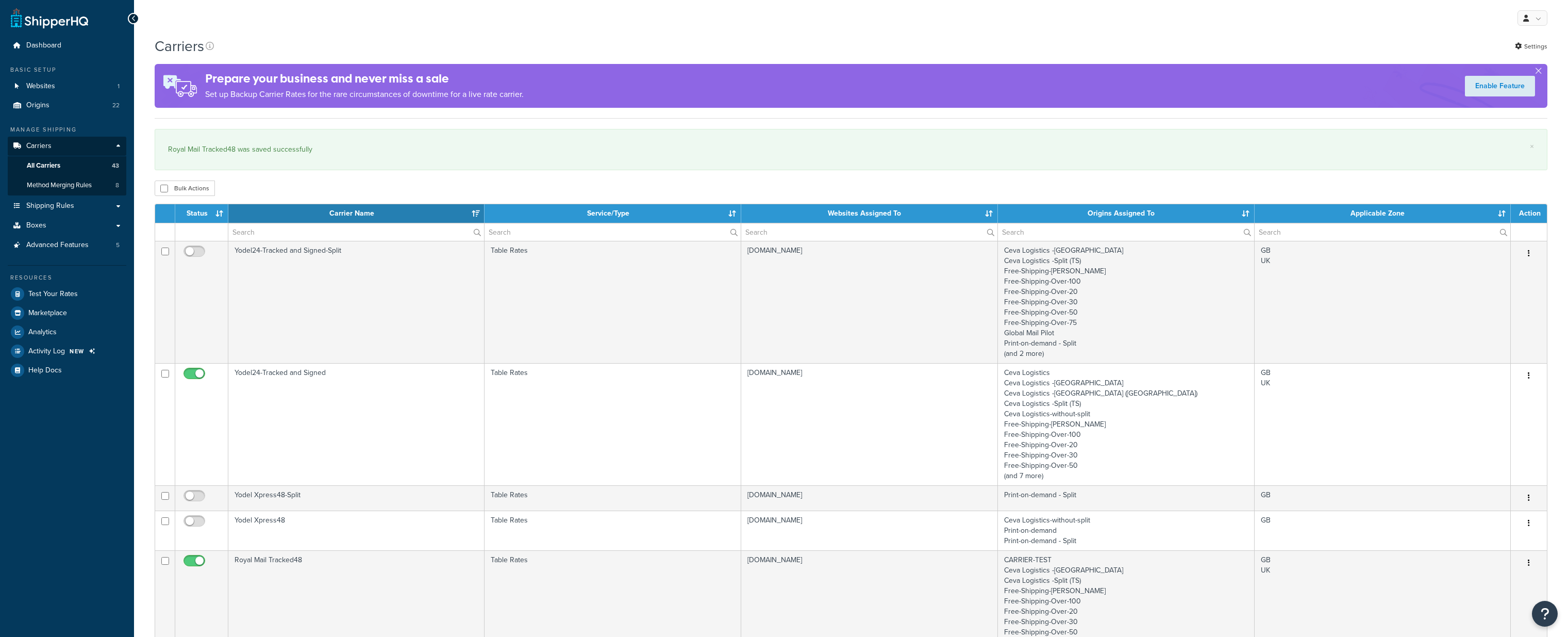
select select "15"
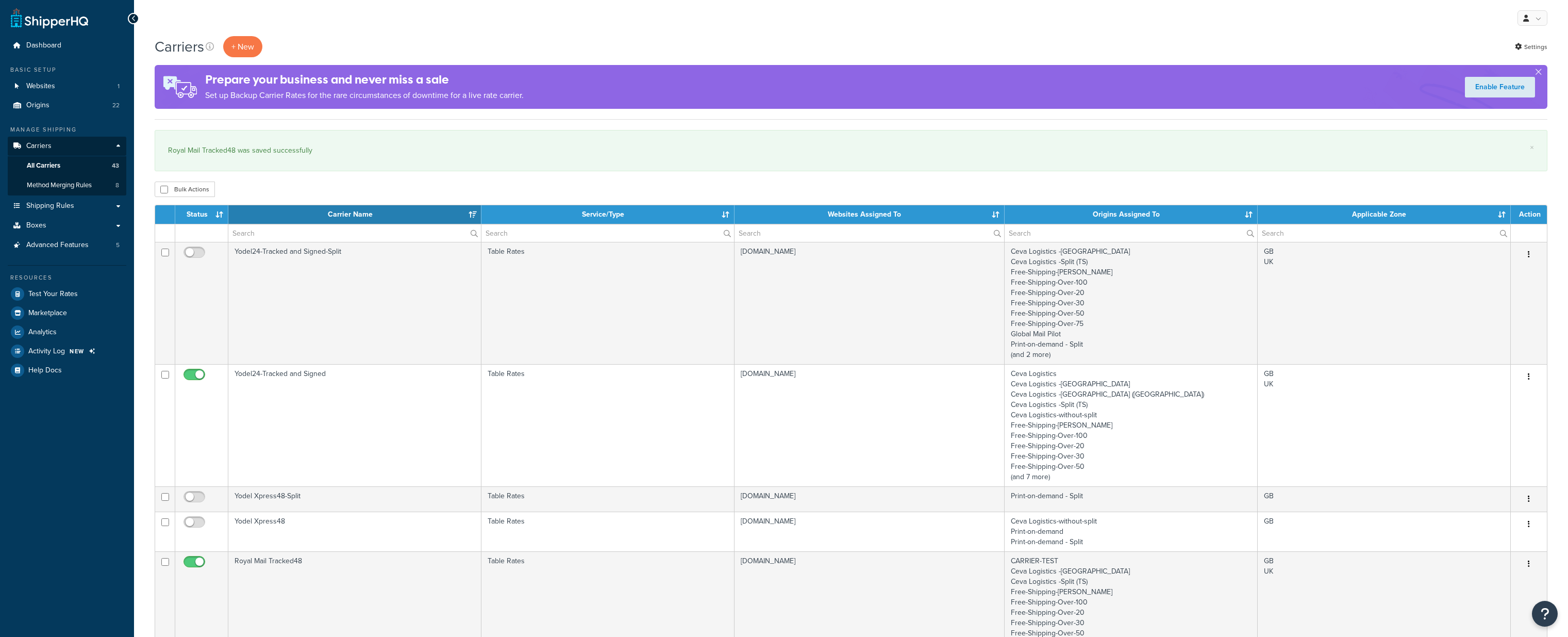
select select "15"
